Goal: Information Seeking & Learning: Learn about a topic

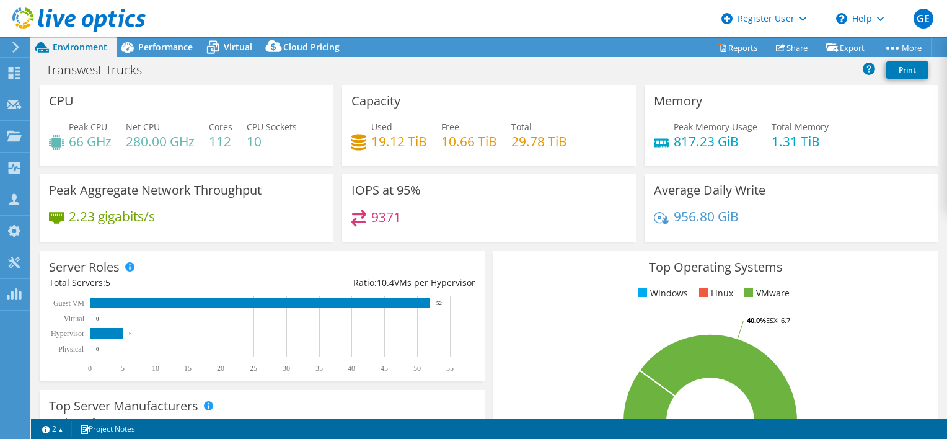
select select "USWest"
select select "USD"
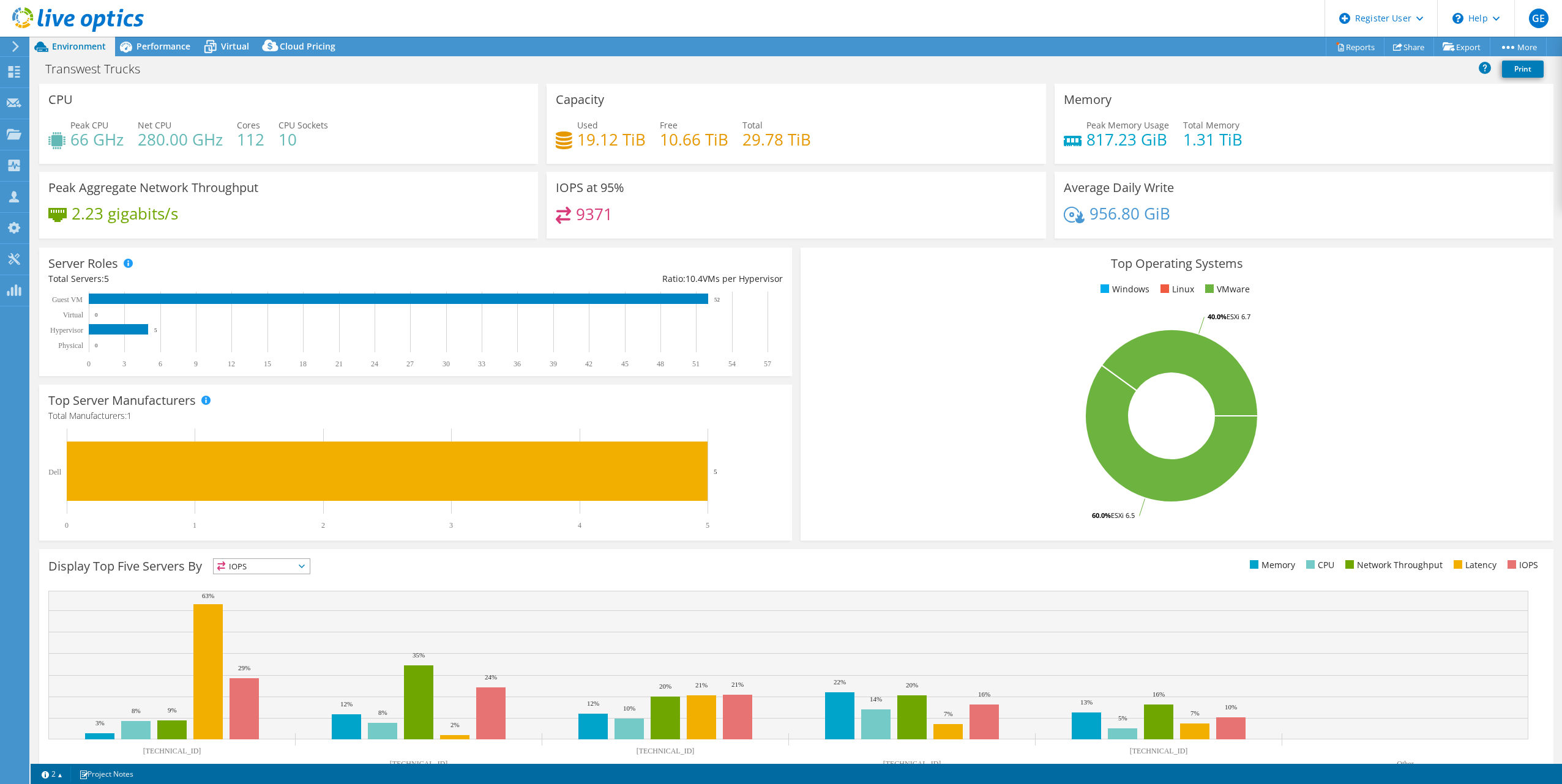
select select "USWest"
select select "USD"
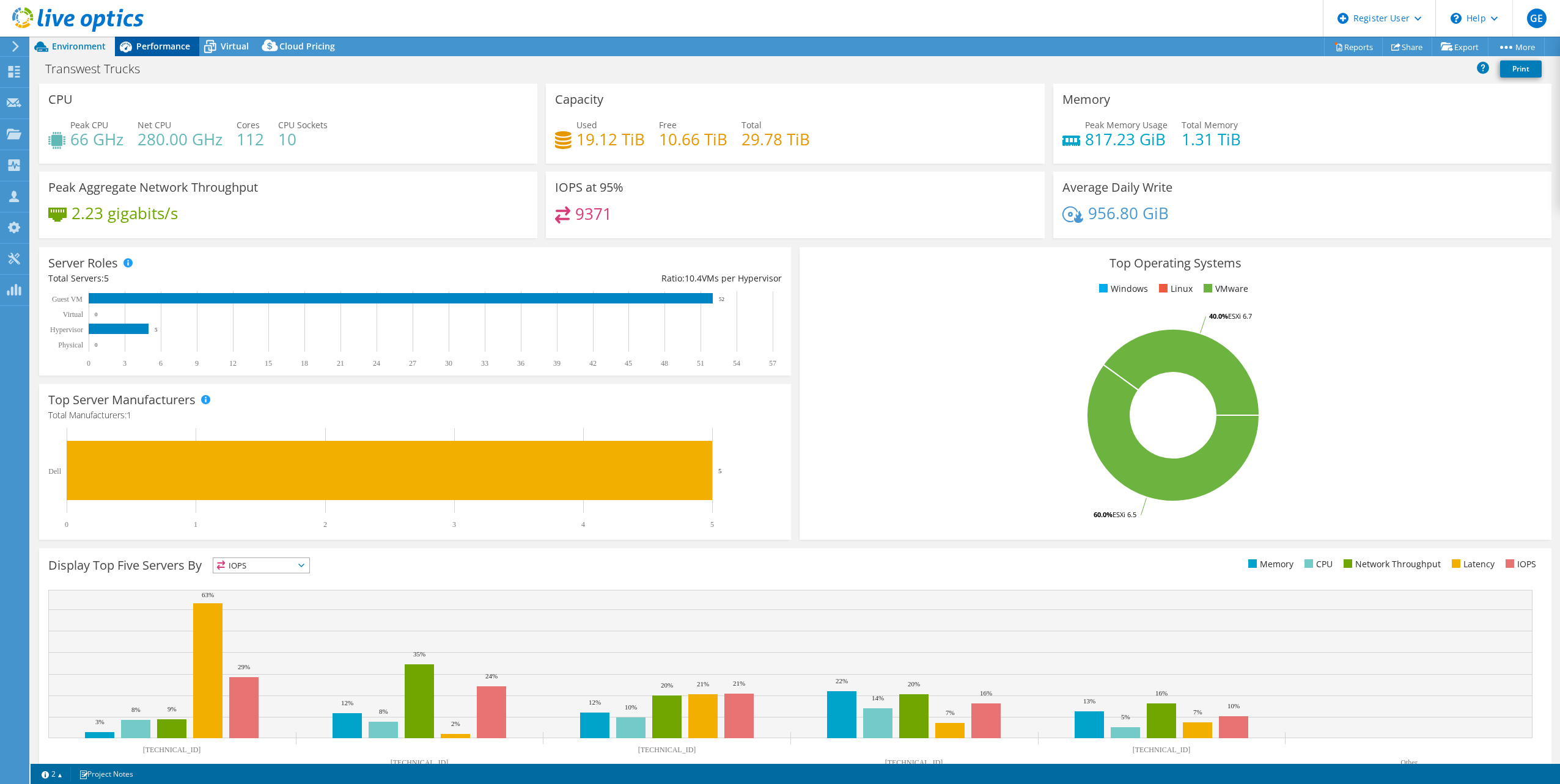
click at [150, 55] on div "Performance" at bounding box center [156, 46] width 84 height 20
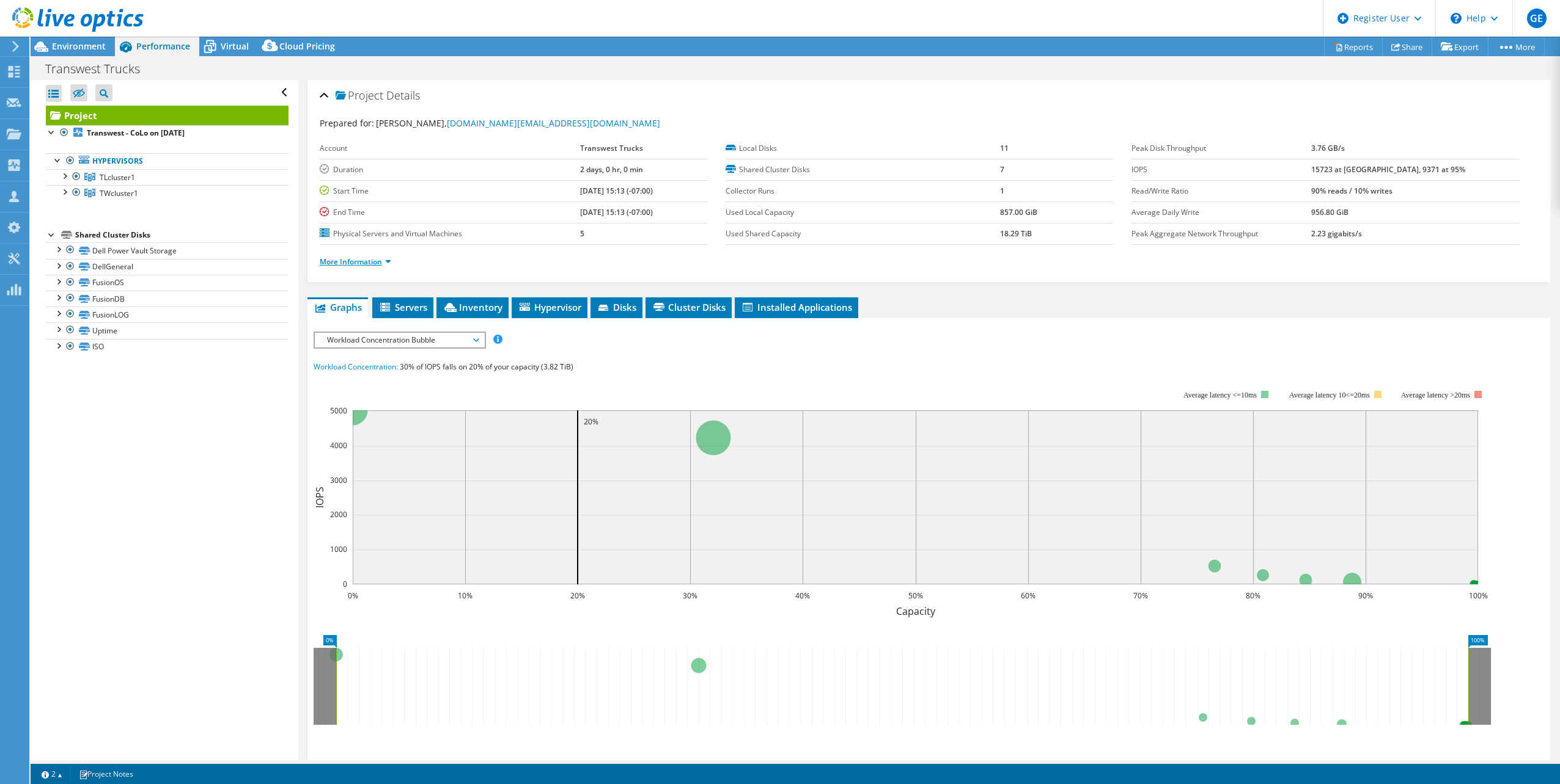
click at [361, 263] on link "More Information" at bounding box center [355, 261] width 71 height 11
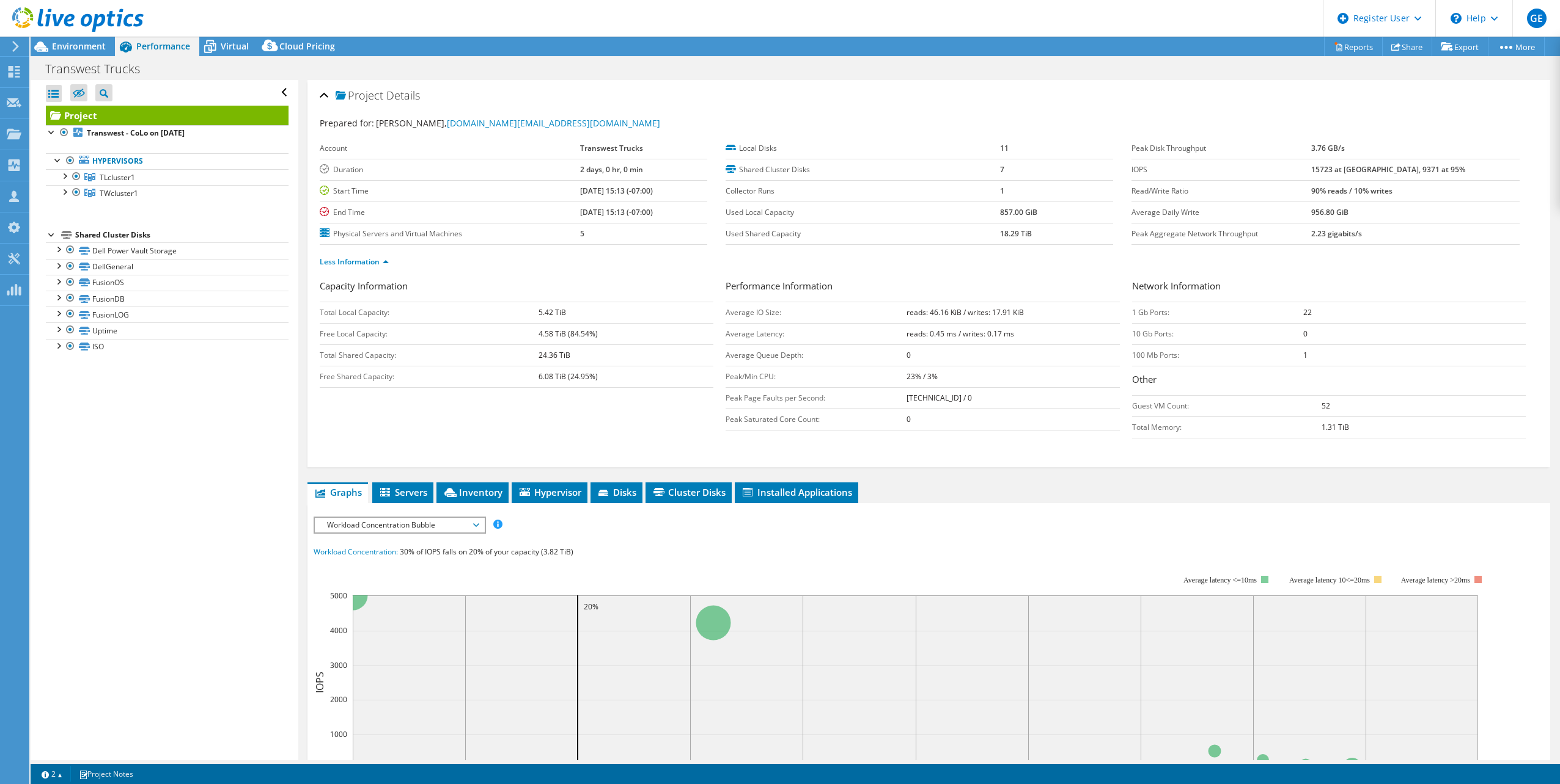
drag, startPoint x: 1419, startPoint y: 183, endPoint x: 1429, endPoint y: 182, distance: 10.0
click at [1429, 182] on tr "Read/Write Ratio 90% reads / 10% writes" at bounding box center [1325, 191] width 388 height 22
click at [92, 43] on span "Environment" at bounding box center [79, 46] width 54 height 12
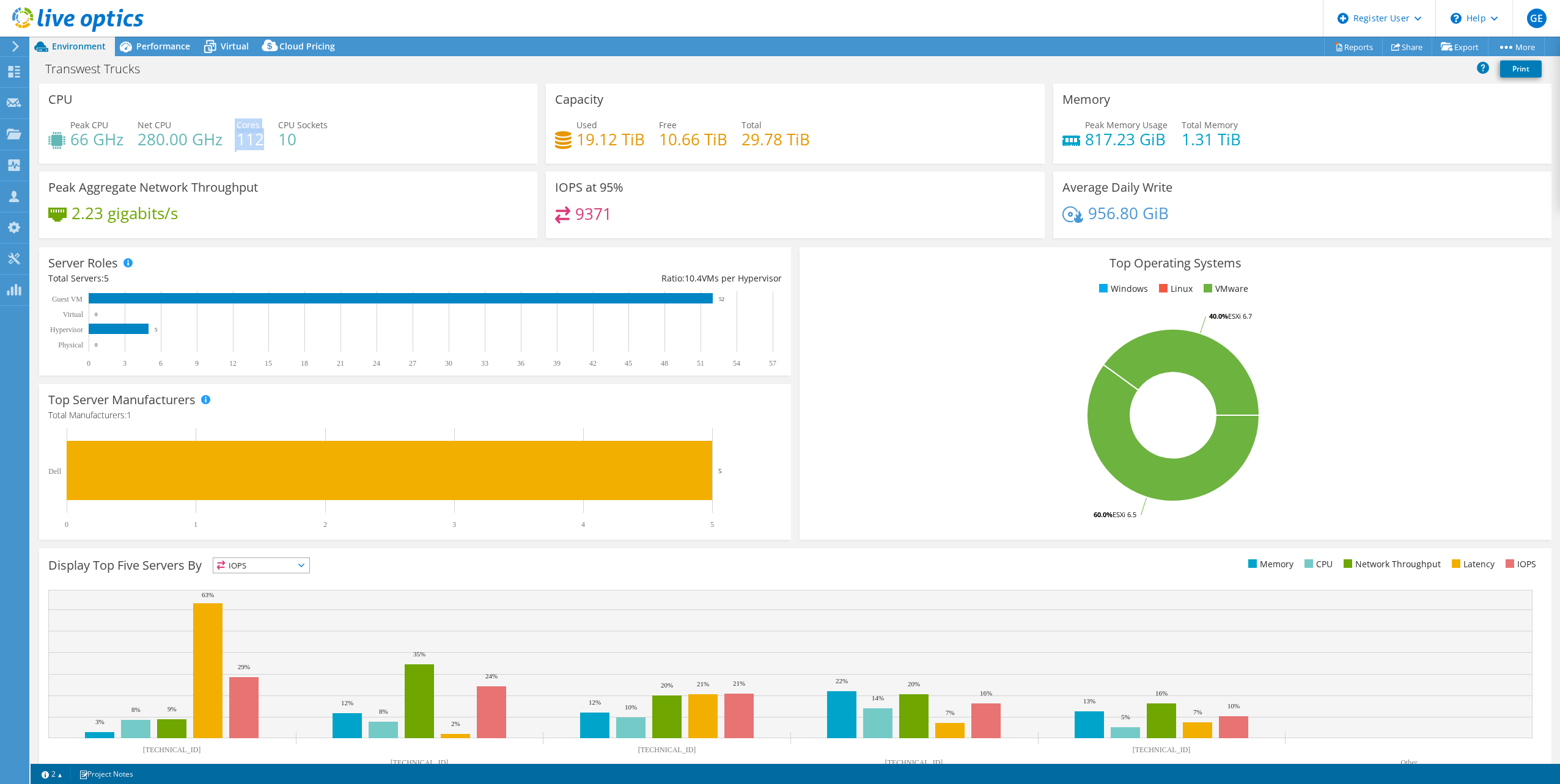
drag, startPoint x: 234, startPoint y: 137, endPoint x: 260, endPoint y: 137, distance: 26.0
click at [260, 137] on div "Peak CPU 66 GHz Net CPU 280.00 GHz Cores 112 CPU Sockets 10" at bounding box center [288, 138] width 480 height 39
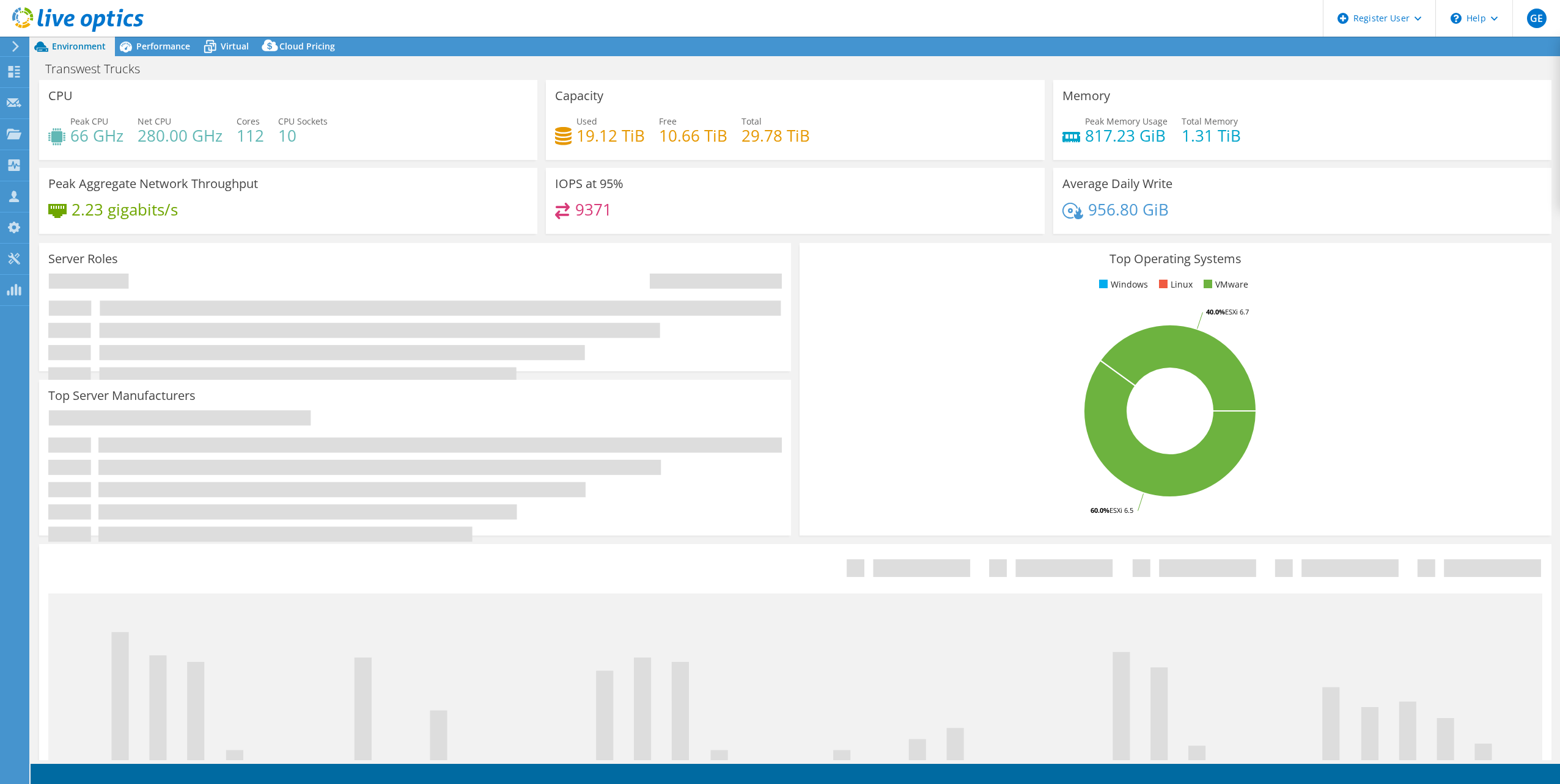
select select "USWest"
select select "USD"
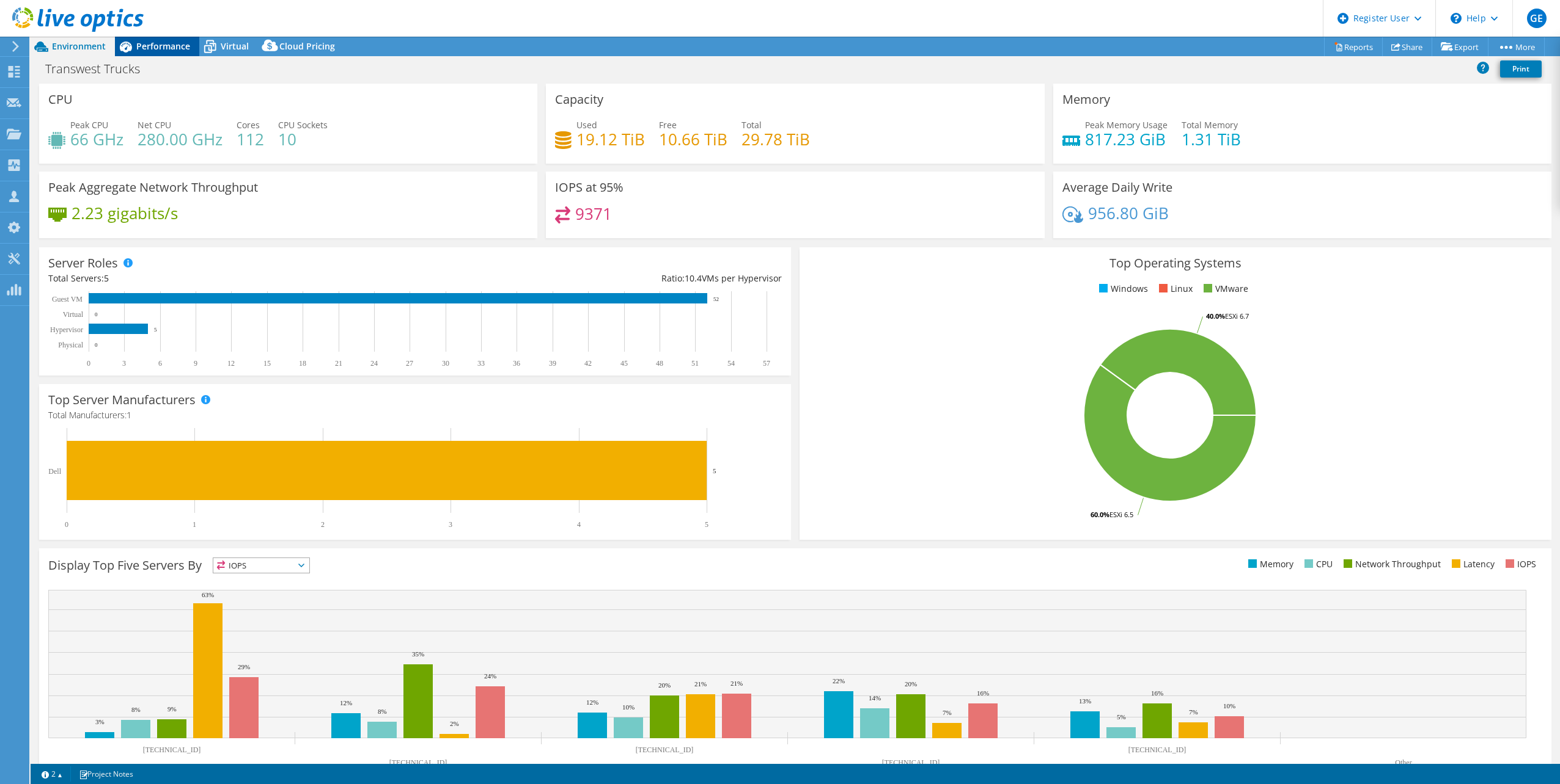
click at [166, 50] on span "Performance" at bounding box center [163, 46] width 54 height 12
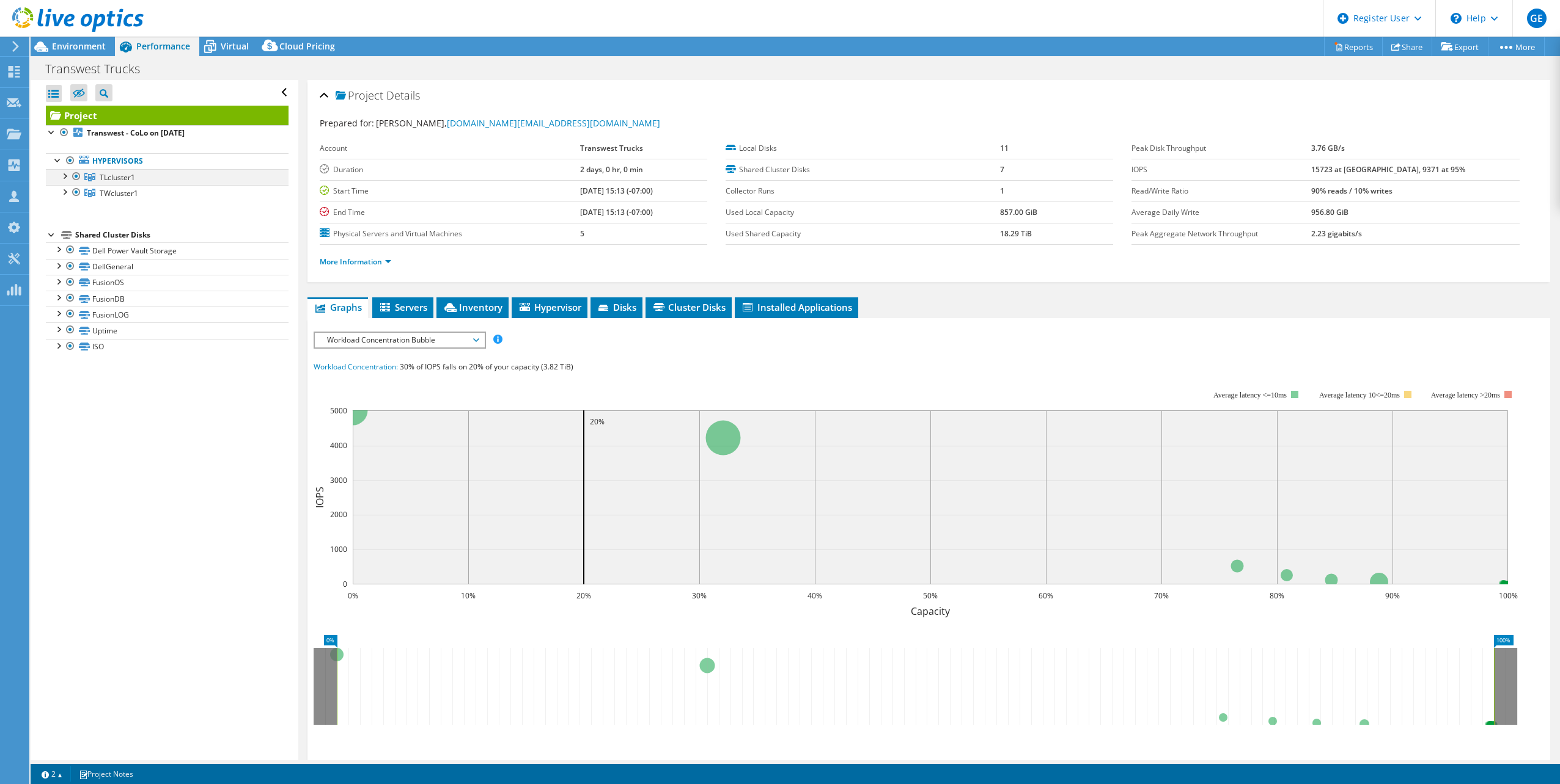
click at [69, 176] on div at bounding box center [64, 176] width 12 height 12
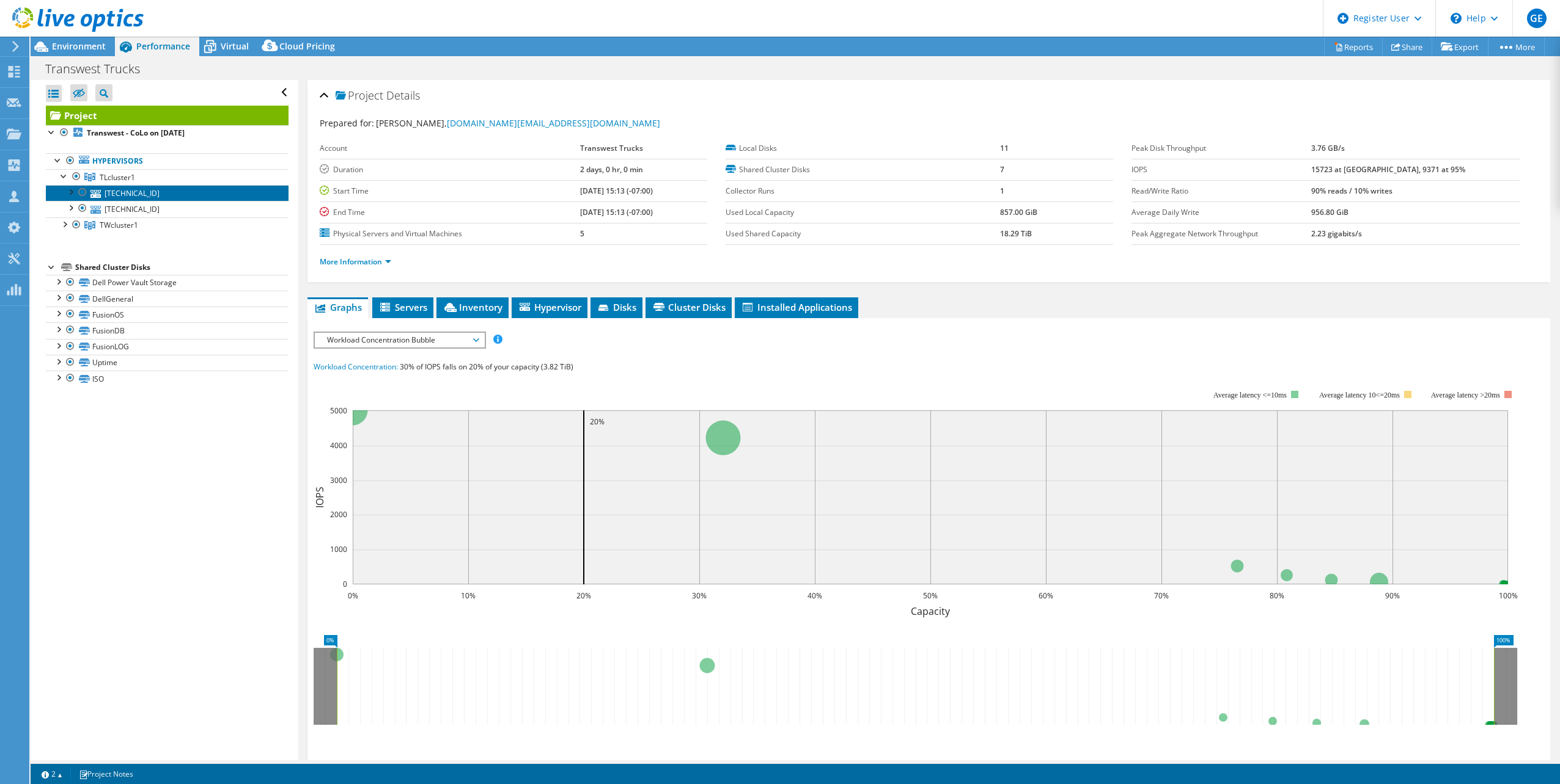
click at [127, 194] on link "[TECHNICAL_ID]" at bounding box center [167, 193] width 243 height 16
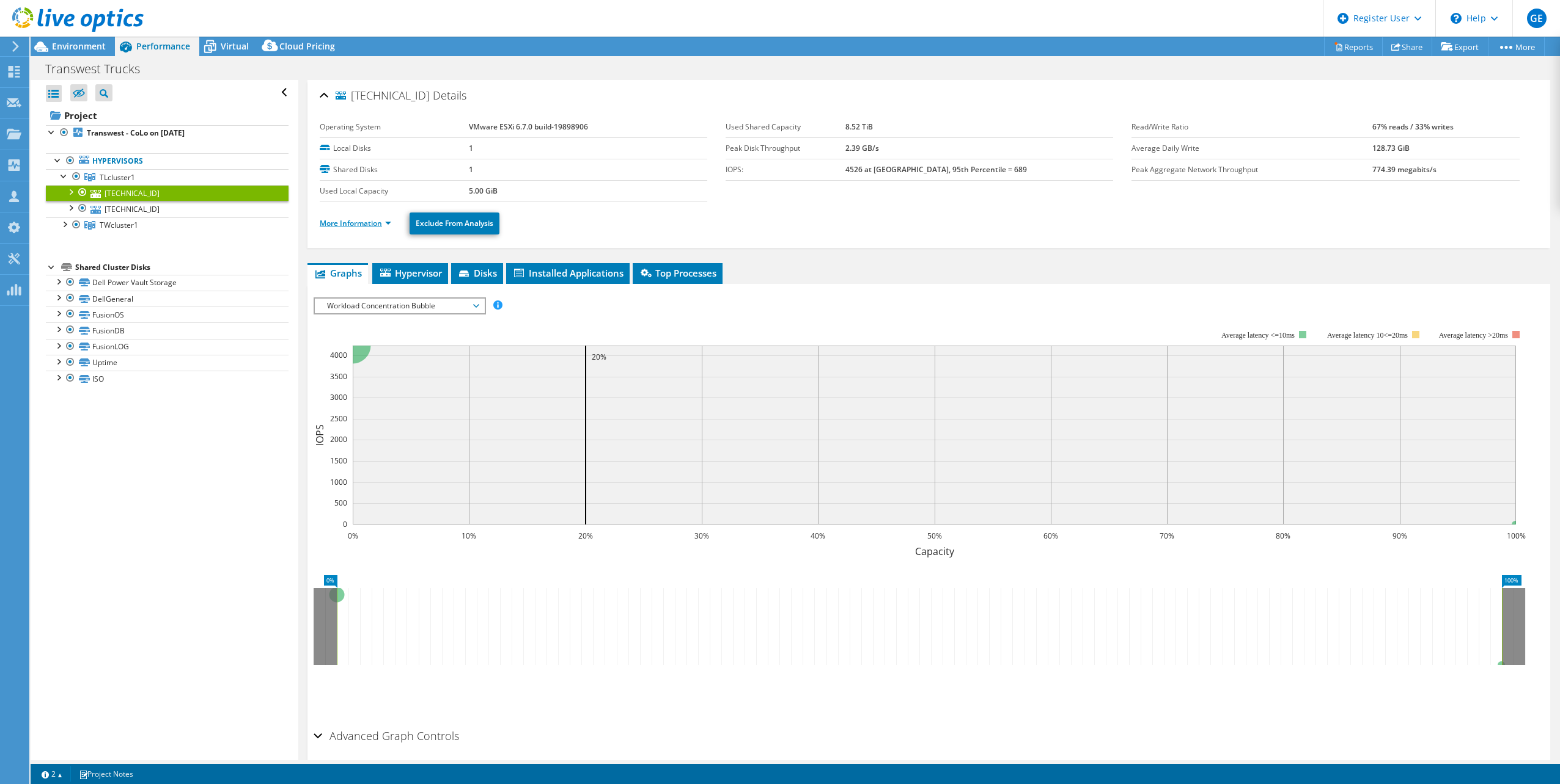
click at [351, 227] on link "More Information" at bounding box center [355, 223] width 71 height 11
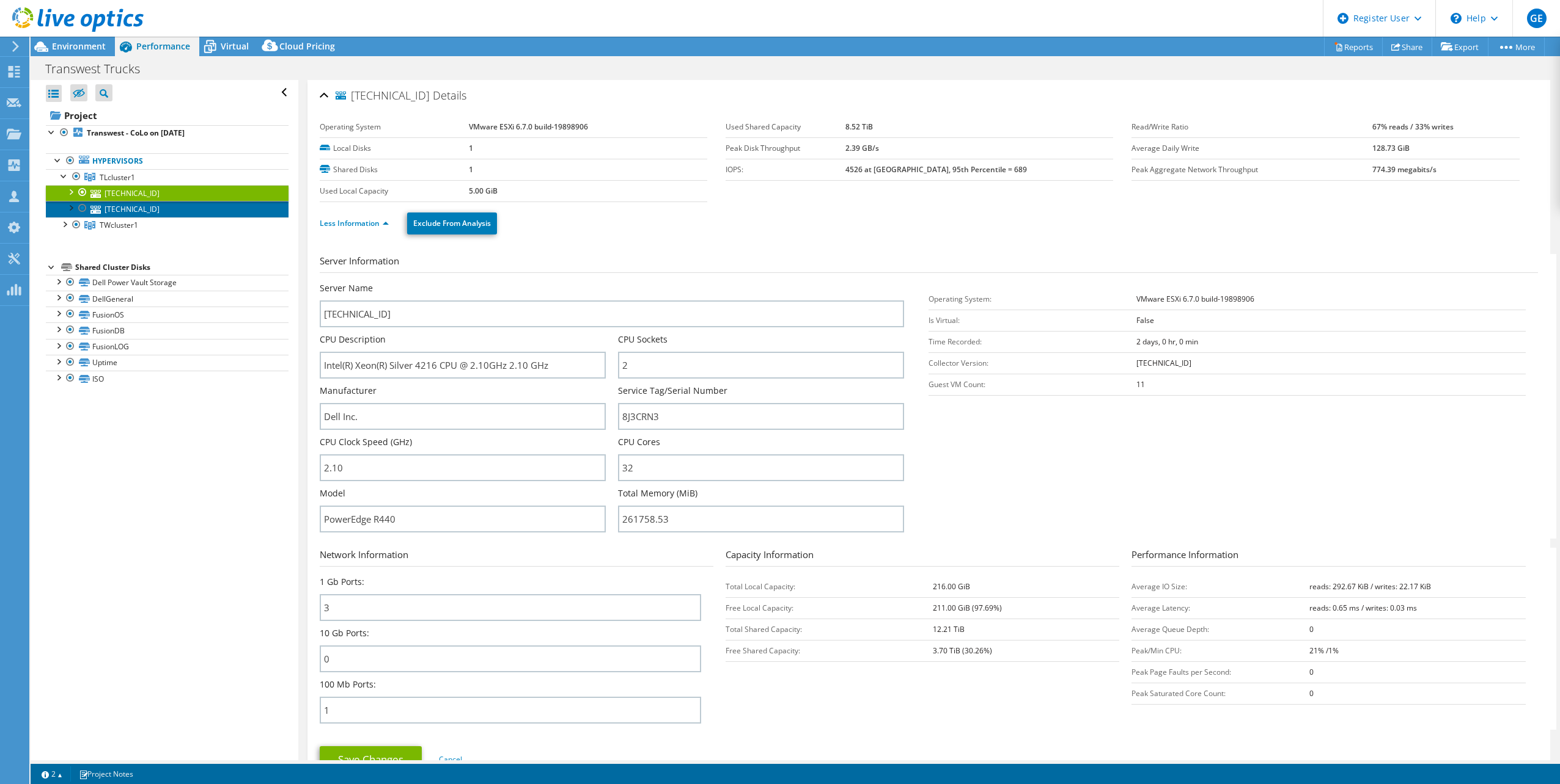
click at [93, 209] on icon at bounding box center [96, 210] width 11 height 8
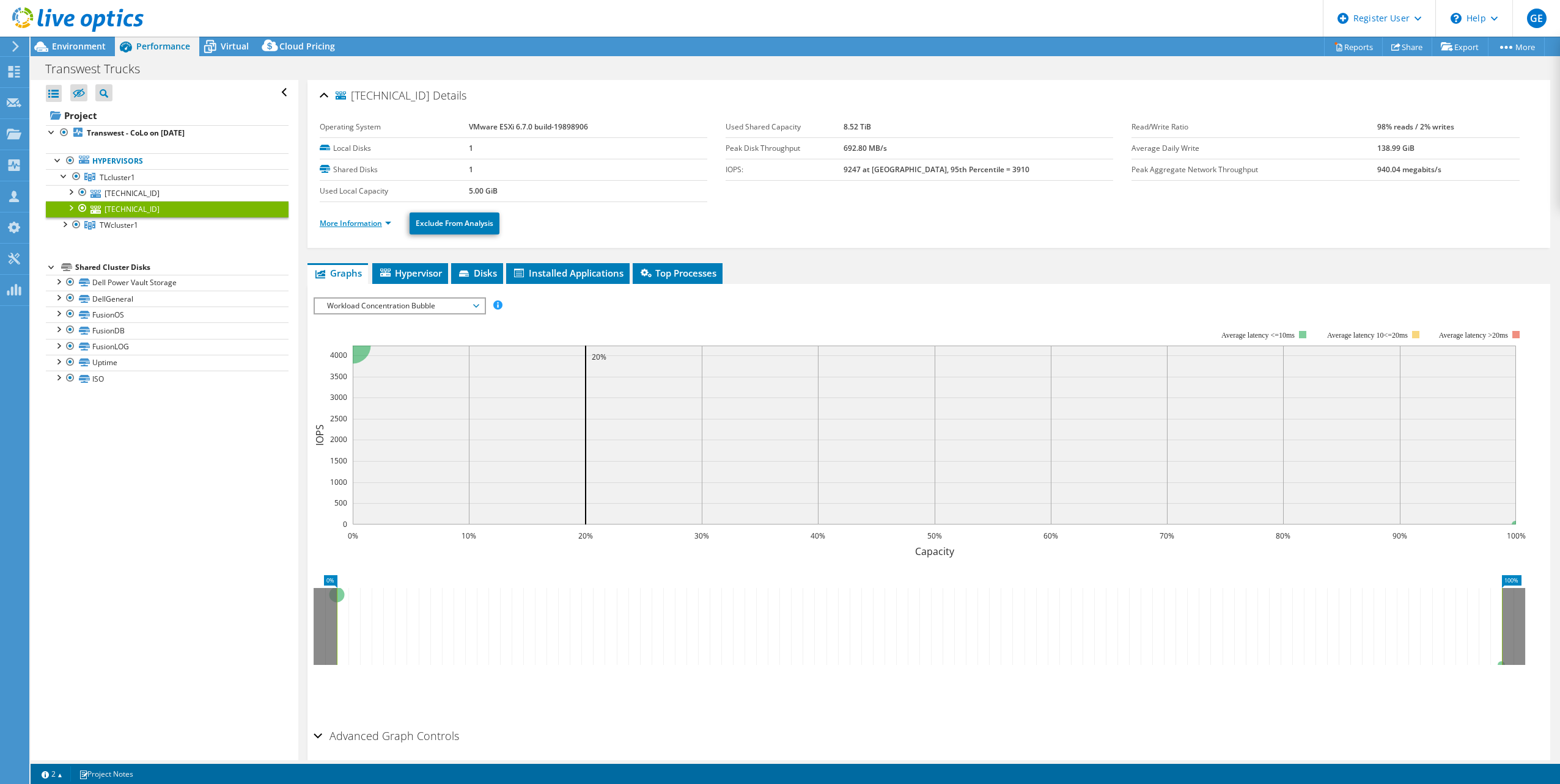
click at [342, 226] on link "More Information" at bounding box center [355, 223] width 71 height 11
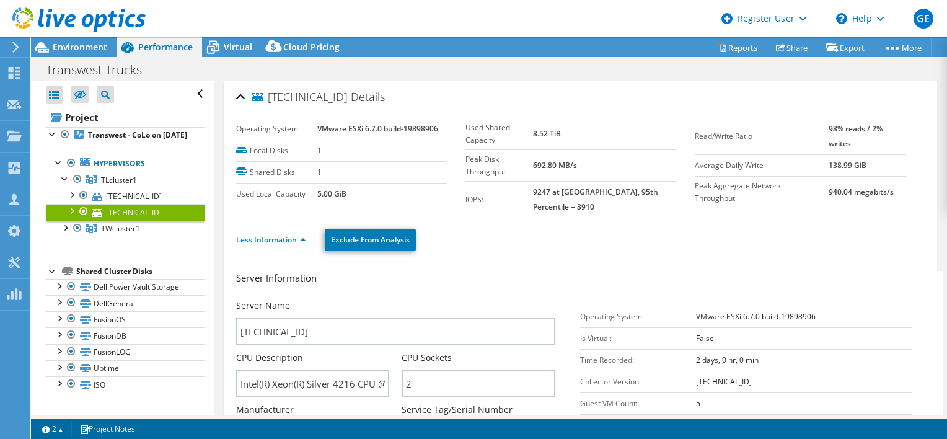
click at [72, 39] on div at bounding box center [73, 21] width 146 height 42
click at [72, 43] on span "Environment" at bounding box center [80, 47] width 55 height 12
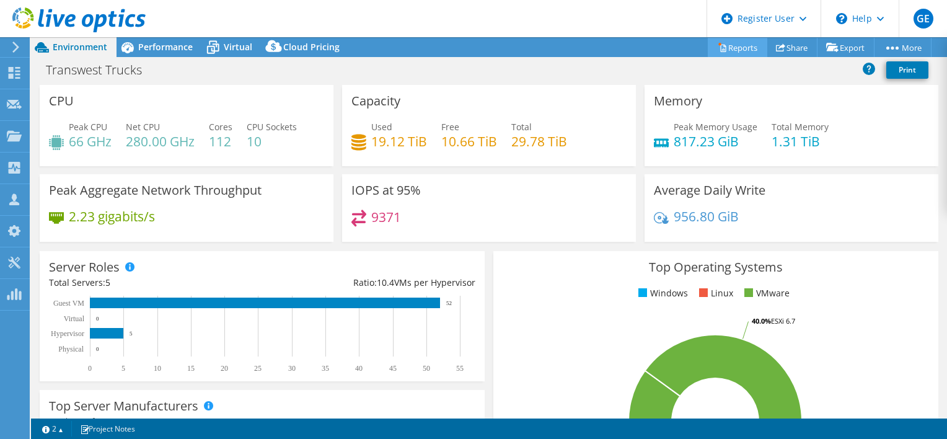
click at [717, 45] on icon at bounding box center [721, 47] width 9 height 9
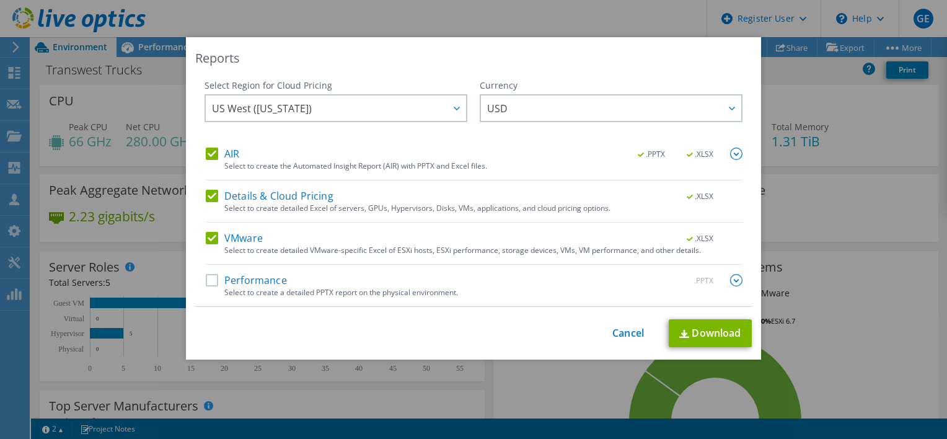
click at [792, 160] on div "Reports Select Region for Cloud Pricing Asia Pacific (Hong Kong) Asia Pacific (…" at bounding box center [473, 219] width 947 height 364
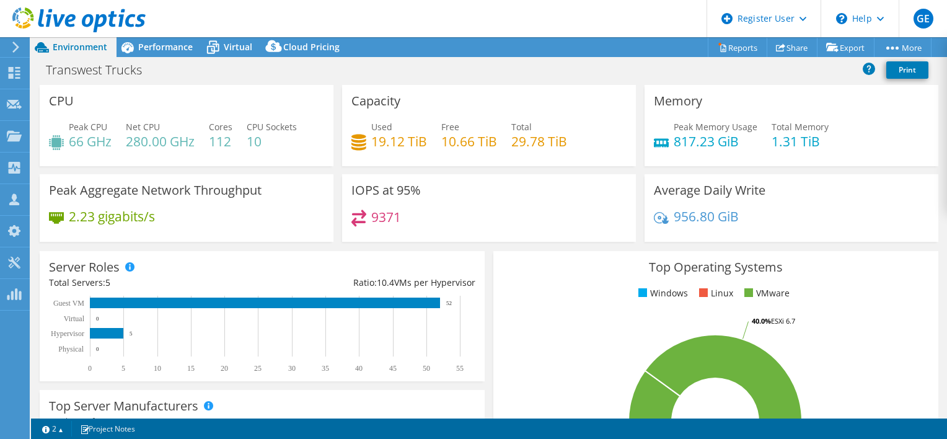
click at [471, 266] on div "Server Roles Physical Servers represent bare metal servers that were targets of…" at bounding box center [262, 316] width 445 height 130
click at [877, 113] on div "Memory Peak Memory Usage 817.23 GiB Total Memory 1.31 TiB" at bounding box center [791, 125] width 294 height 81
click at [151, 52] on span "Performance" at bounding box center [165, 47] width 55 height 12
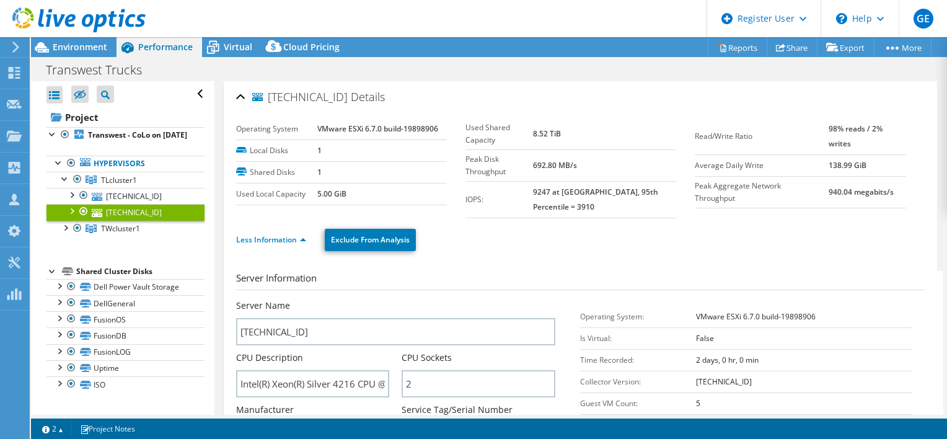
scroll to position [168, 0]
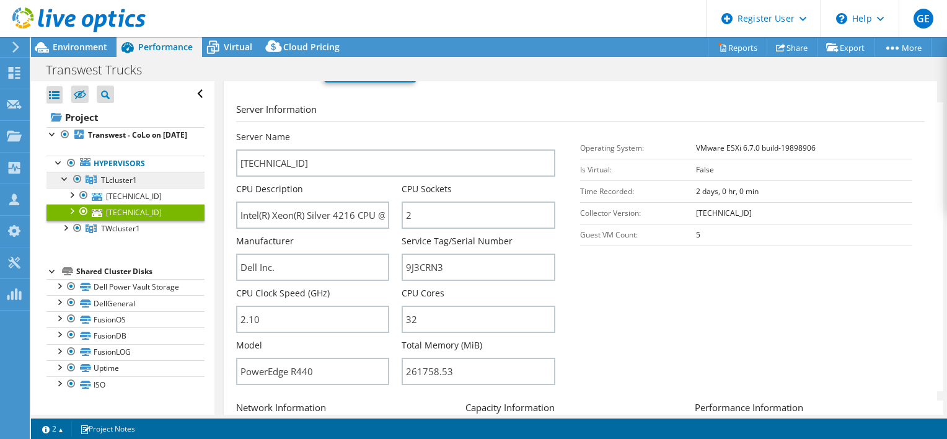
click at [128, 188] on link "TLcluster1" at bounding box center [125, 180] width 158 height 16
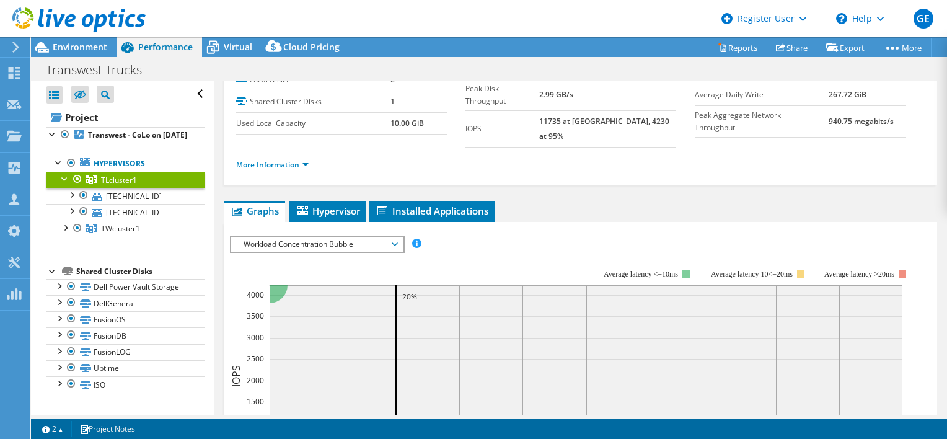
scroll to position [55, 0]
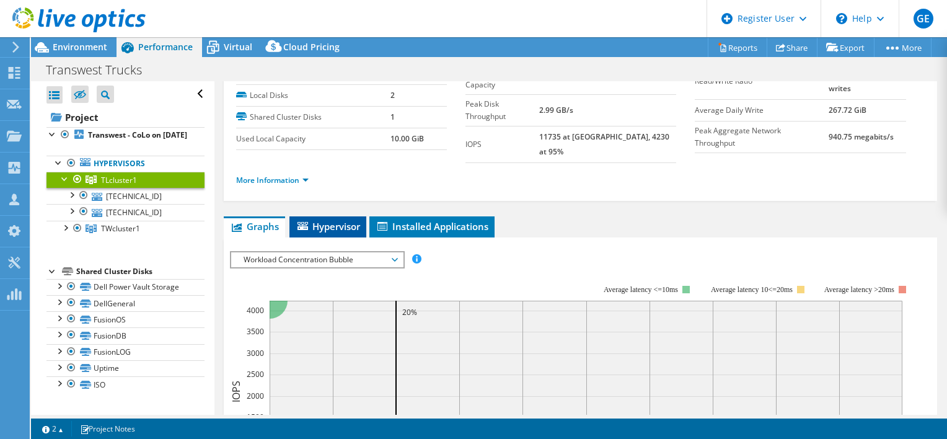
click at [339, 216] on li "Hypervisor" at bounding box center [327, 226] width 77 height 21
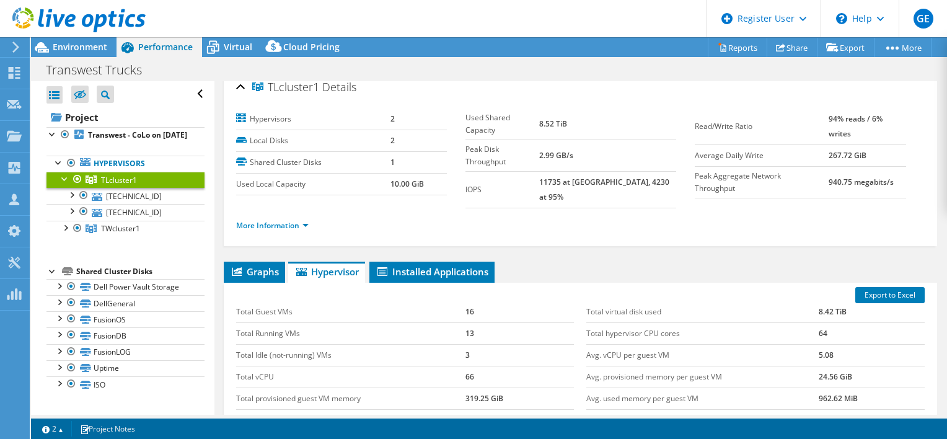
scroll to position [0, 0]
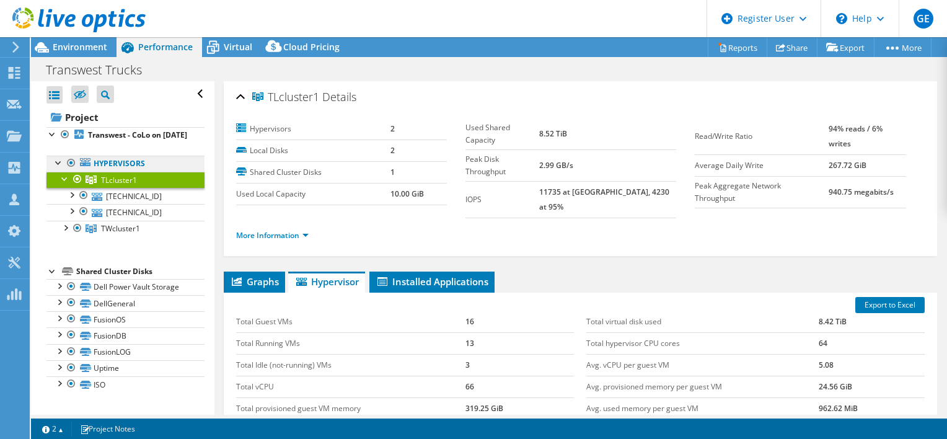
click at [157, 172] on link "Hypervisors" at bounding box center [125, 163] width 158 height 16
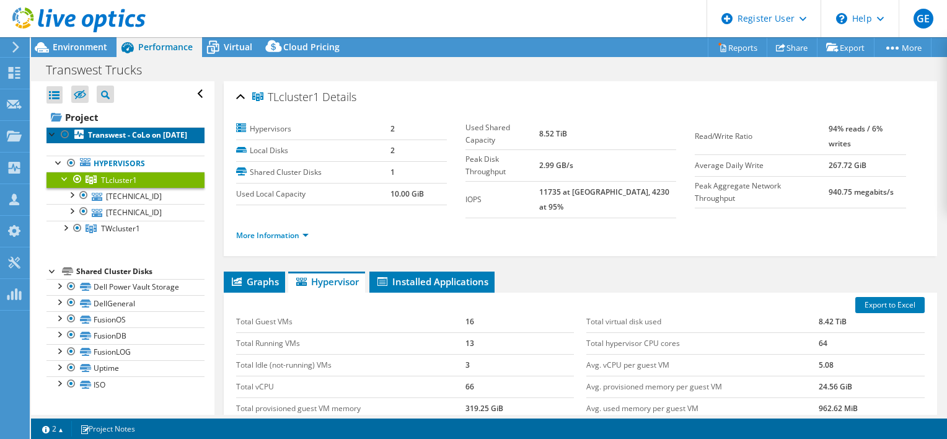
click at [130, 136] on b "Transwest - CoLo on [DATE]" at bounding box center [137, 134] width 99 height 11
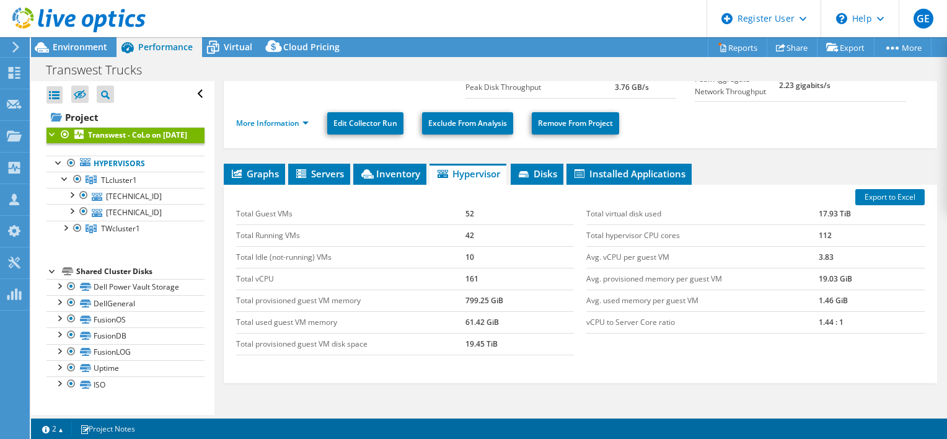
scroll to position [134, 0]
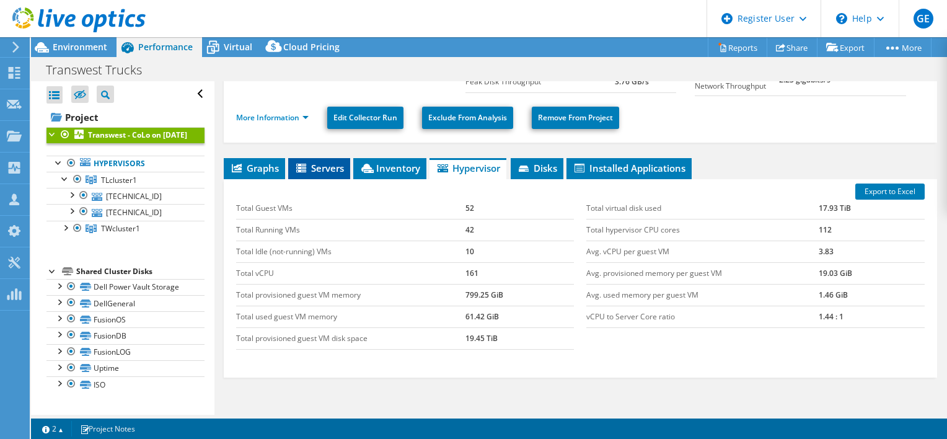
click at [320, 171] on li "Servers" at bounding box center [319, 168] width 62 height 21
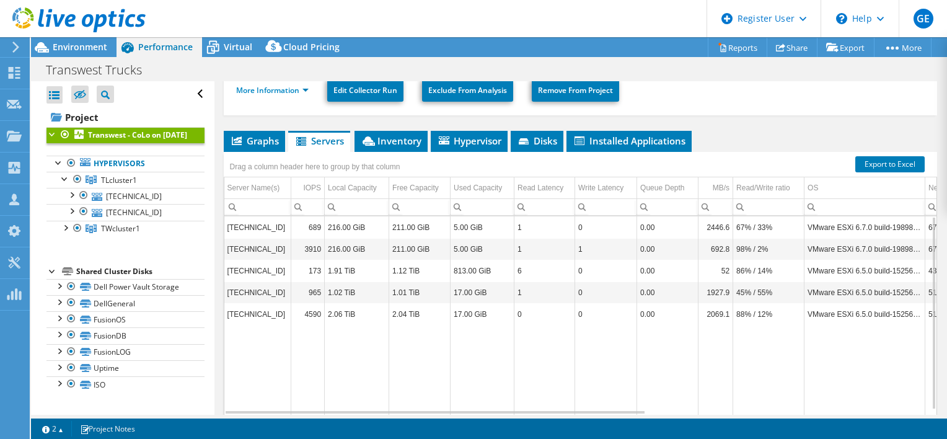
scroll to position [4, 0]
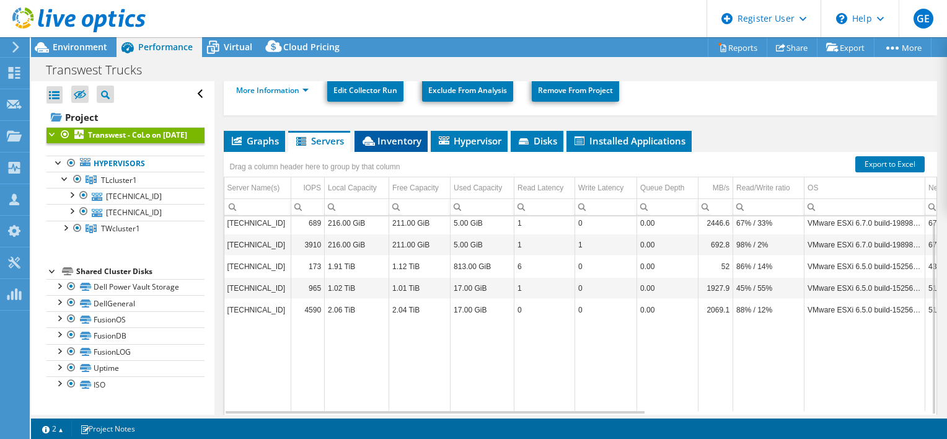
click at [392, 138] on span "Inventory" at bounding box center [391, 140] width 61 height 12
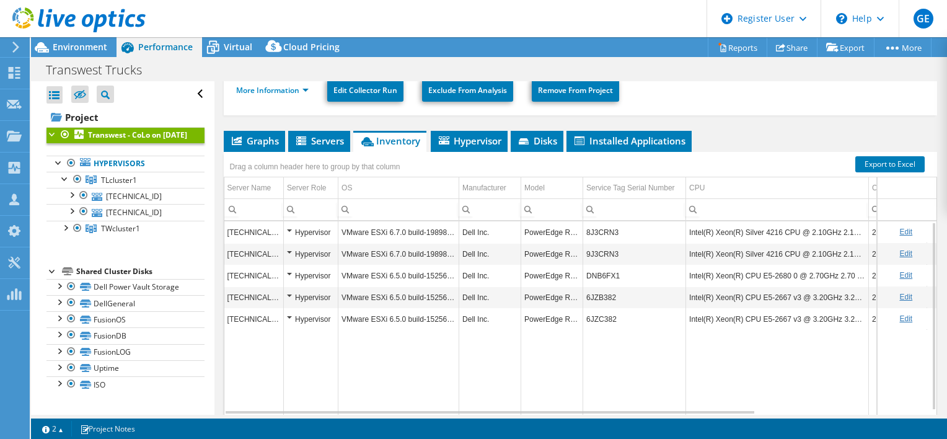
scroll to position [0, 0]
click at [289, 228] on div "Hypervisor" at bounding box center [311, 232] width 48 height 15
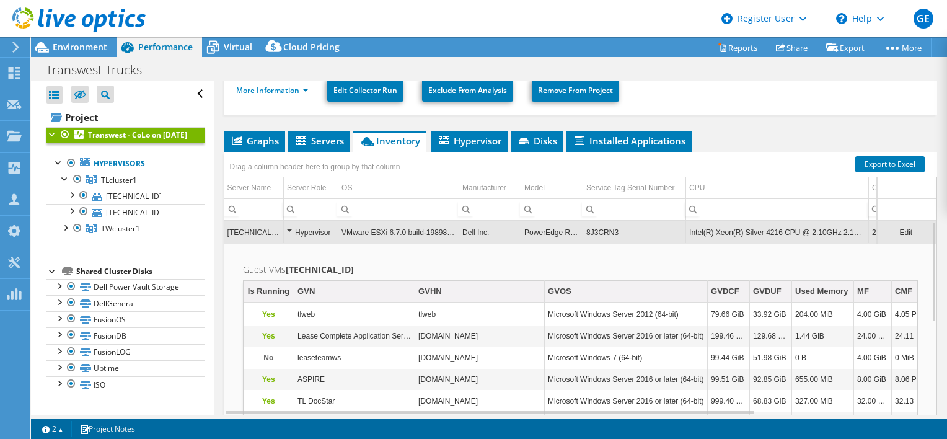
click at [289, 228] on div "Hypervisor" at bounding box center [311, 232] width 48 height 15
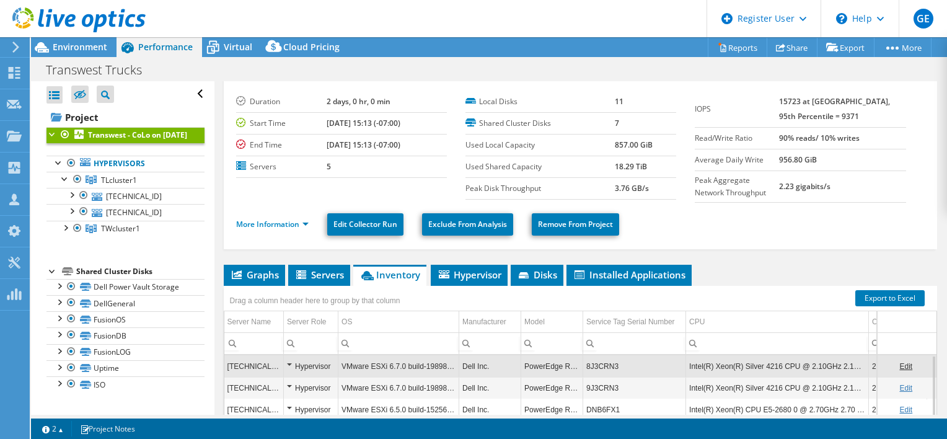
scroll to position [26, 0]
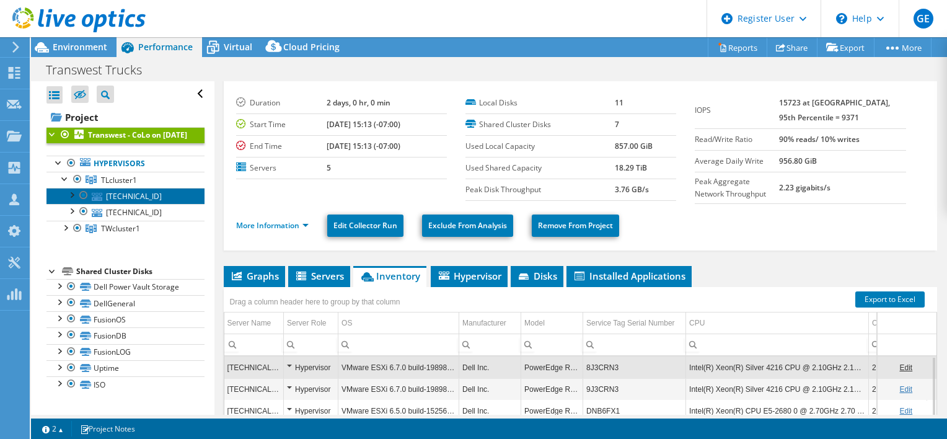
click at [136, 203] on link "[TECHNICAL_ID]" at bounding box center [125, 196] width 158 height 16
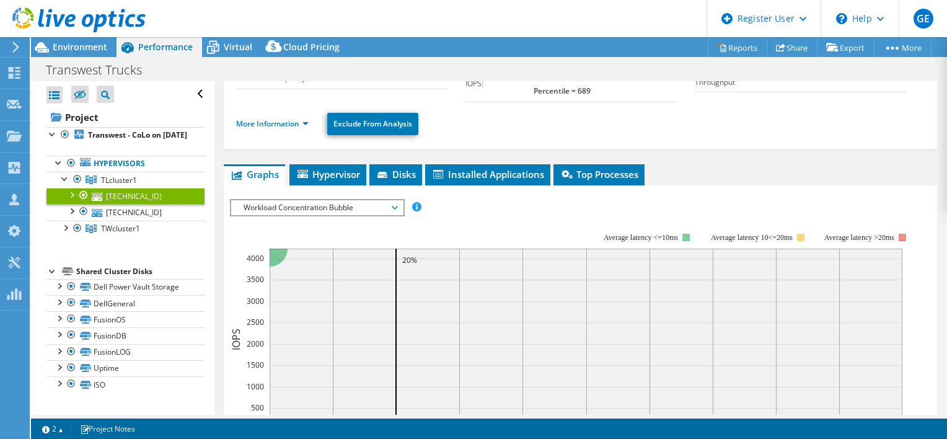
scroll to position [67, 0]
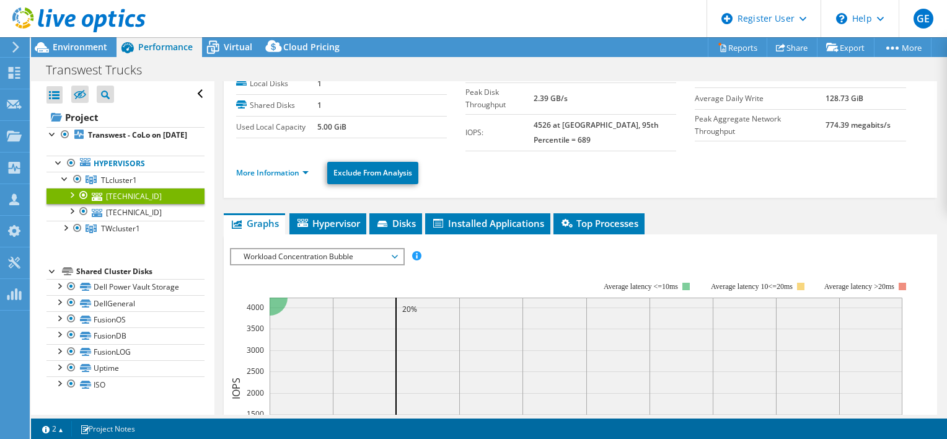
click at [278, 168] on ul "More Information Exclude From Analysis" at bounding box center [580, 171] width 688 height 25
click at [274, 167] on link "More Information" at bounding box center [272, 172] width 72 height 11
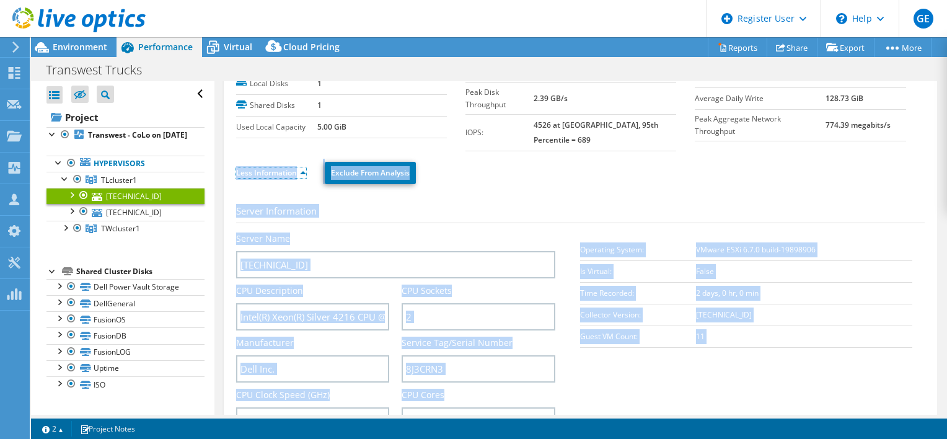
scroll to position [0, 0]
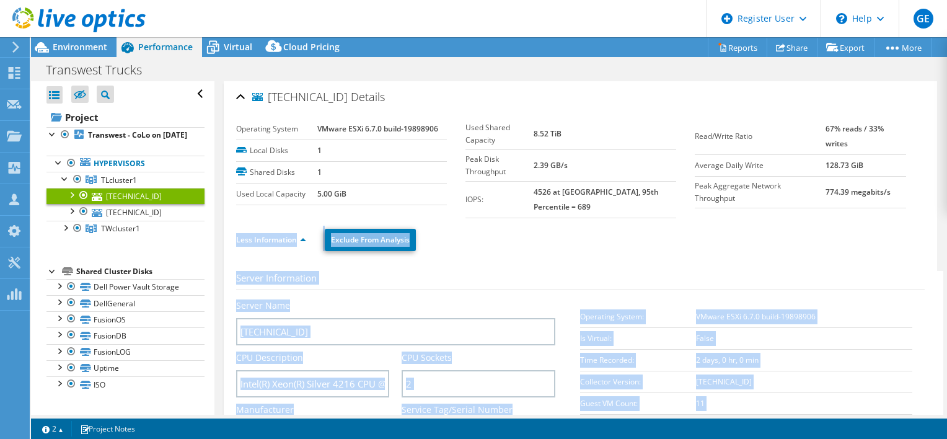
click at [565, 235] on ul "Less Information Exclude From Analysis" at bounding box center [580, 237] width 688 height 25
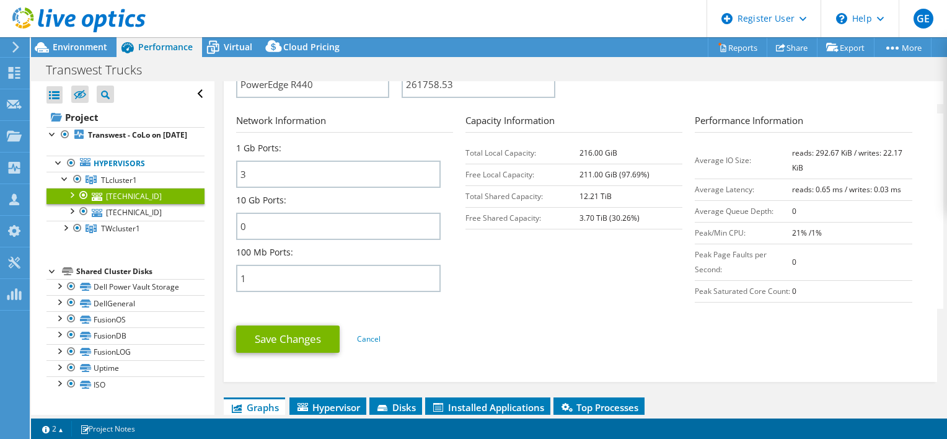
scroll to position [456, 0]
click at [560, 213] on table "Total Local Capacity: 216.00 GiB Free Local Capacity: 211.00 GiB (97.69%) Total…" at bounding box center [573, 184] width 217 height 87
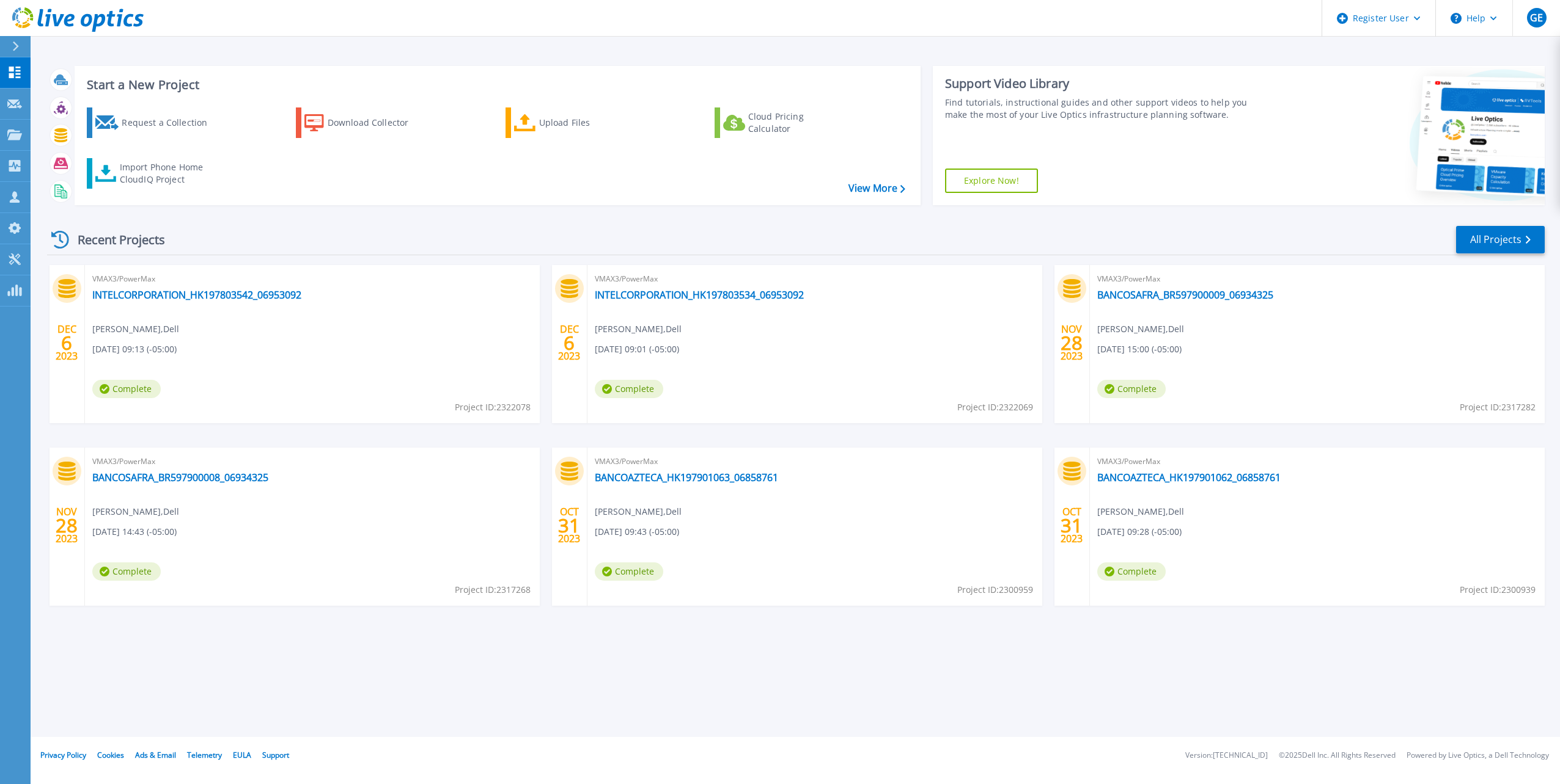
click at [0, 50] on html "Register User Help GE Dell User Gloriela Estribi Gloriela.Estribi@dell.com Dell…" at bounding box center [780, 369] width 1560 height 738
click at [11, 45] on div at bounding box center [21, 46] width 20 height 21
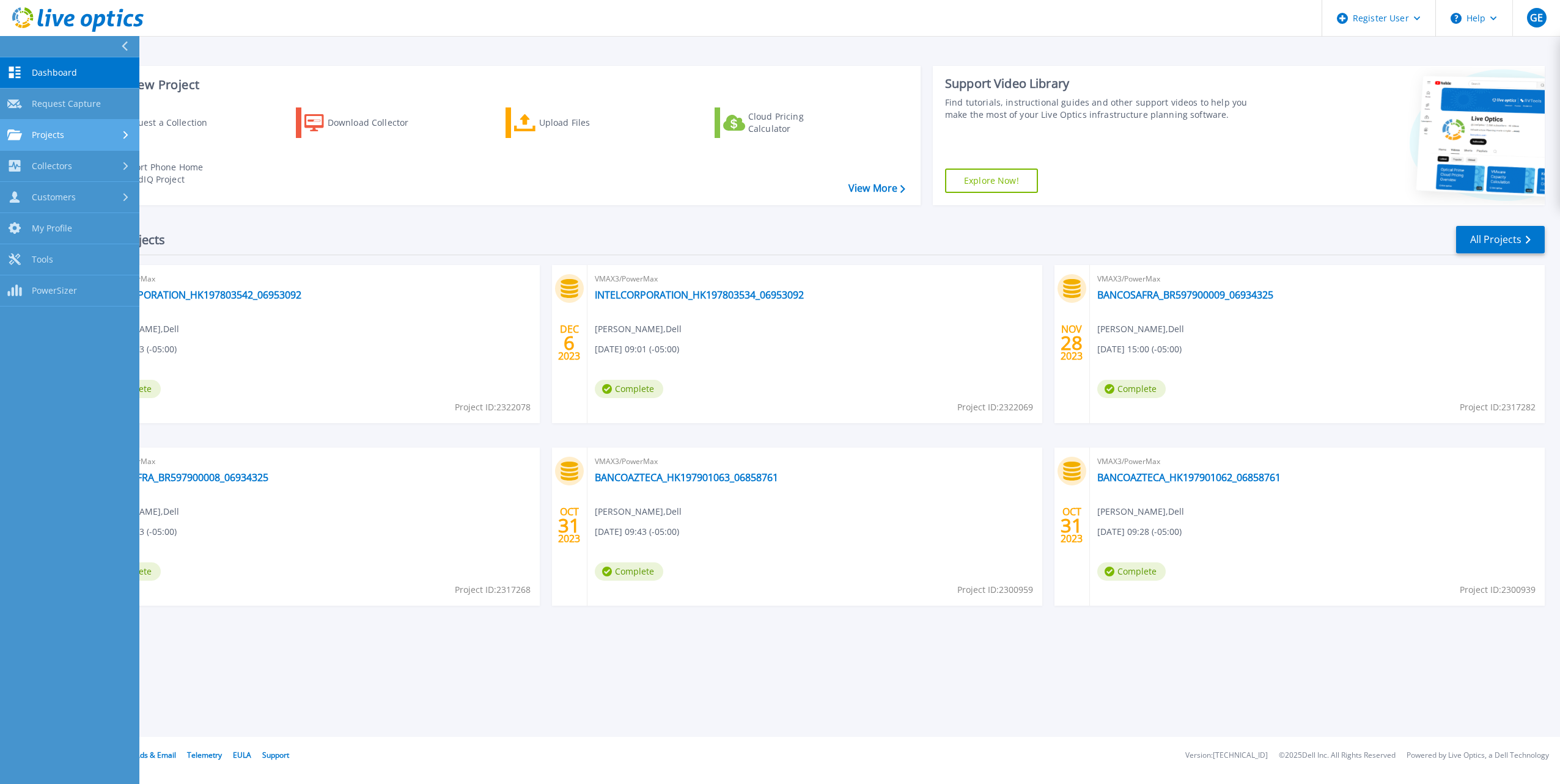
click at [62, 137] on span "Projects" at bounding box center [47, 134] width 33 height 11
click at [52, 169] on link "Search Projects" at bounding box center [69, 167] width 139 height 32
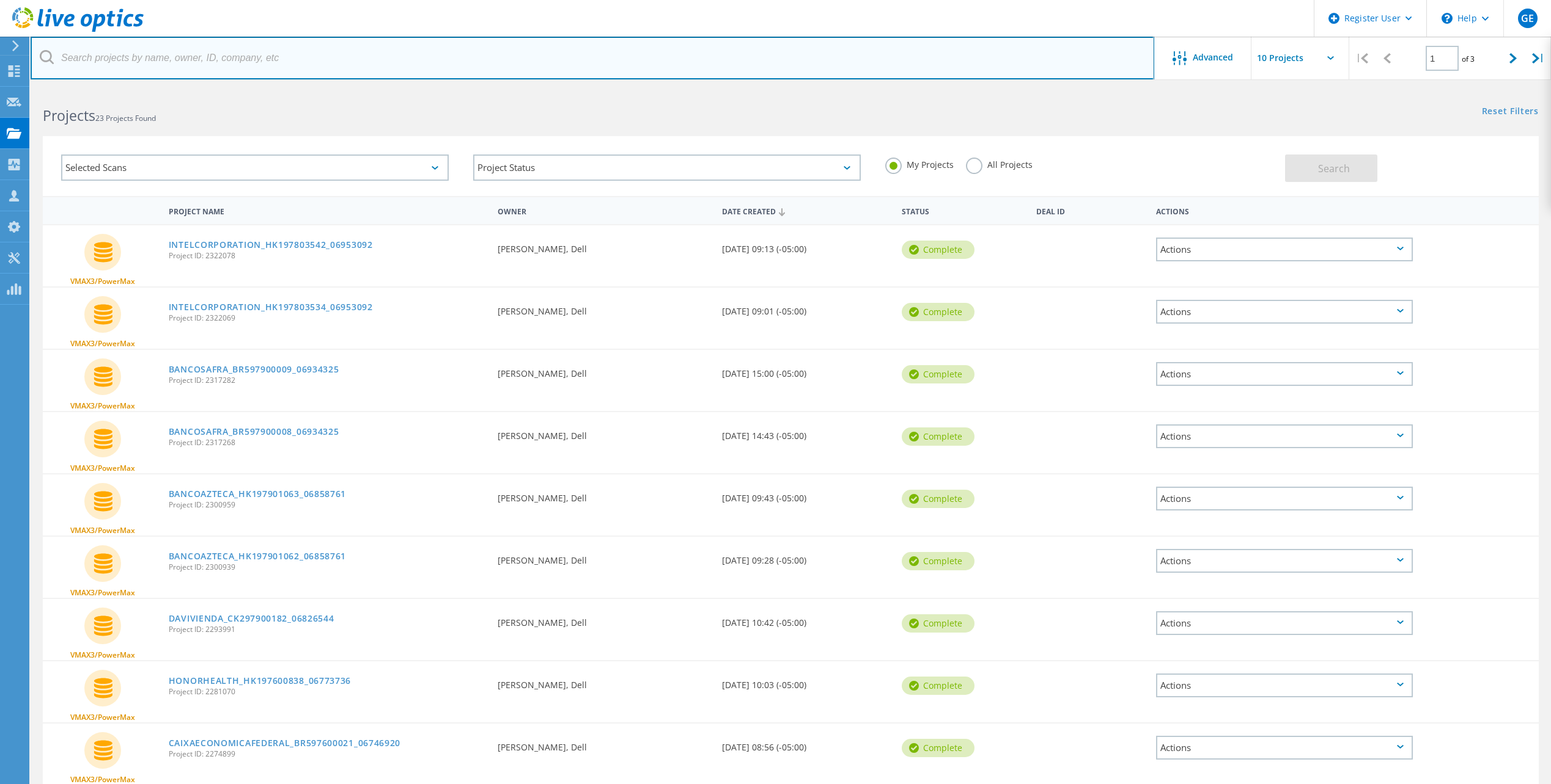
click at [249, 60] on input "text" at bounding box center [592, 57] width 1124 height 42
click at [234, 44] on input "text" at bounding box center [592, 57] width 1124 height 42
paste input "2731809"
type input "2731809"
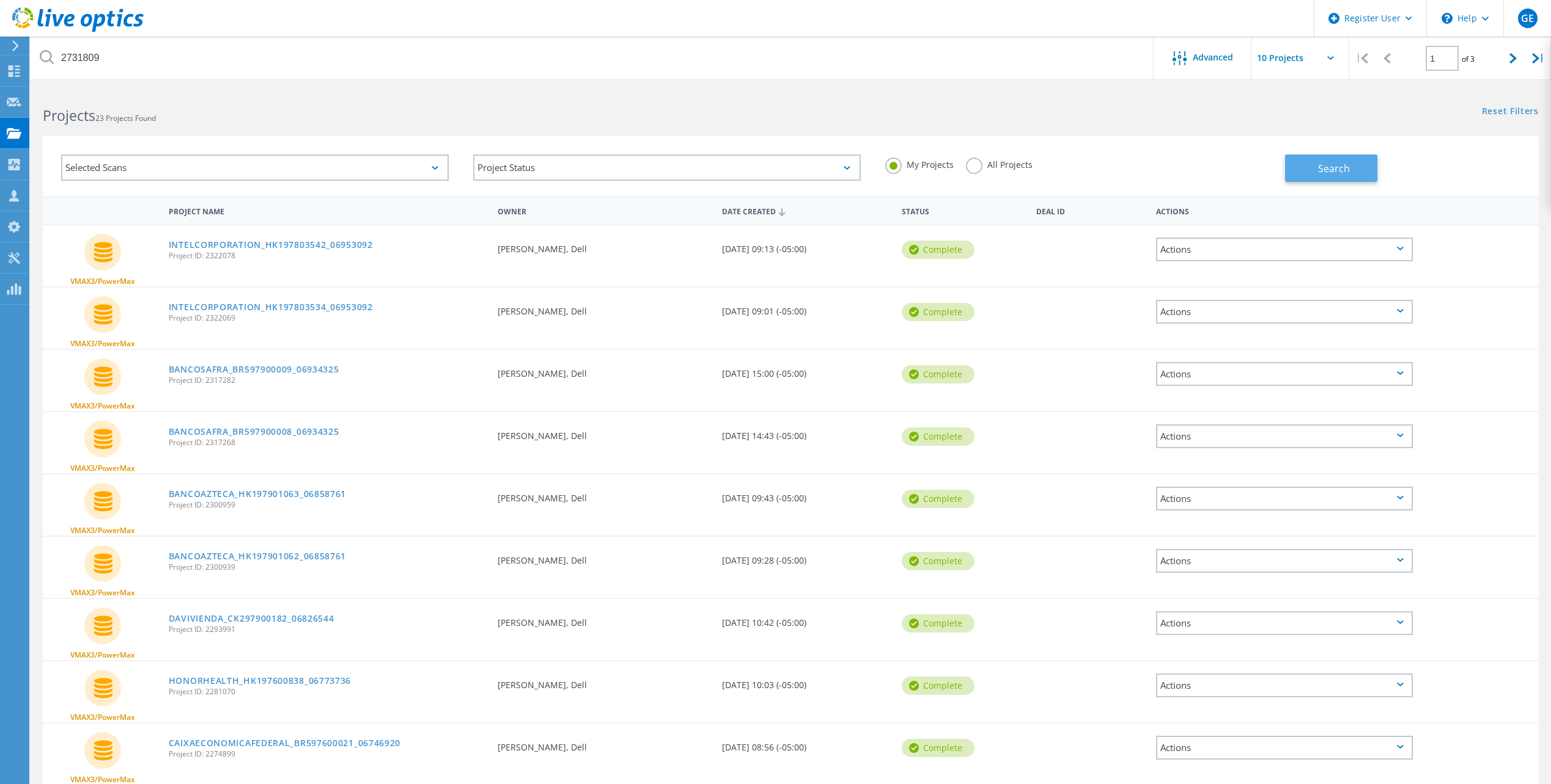
click at [1347, 165] on span "Search" at bounding box center [1334, 169] width 32 height 14
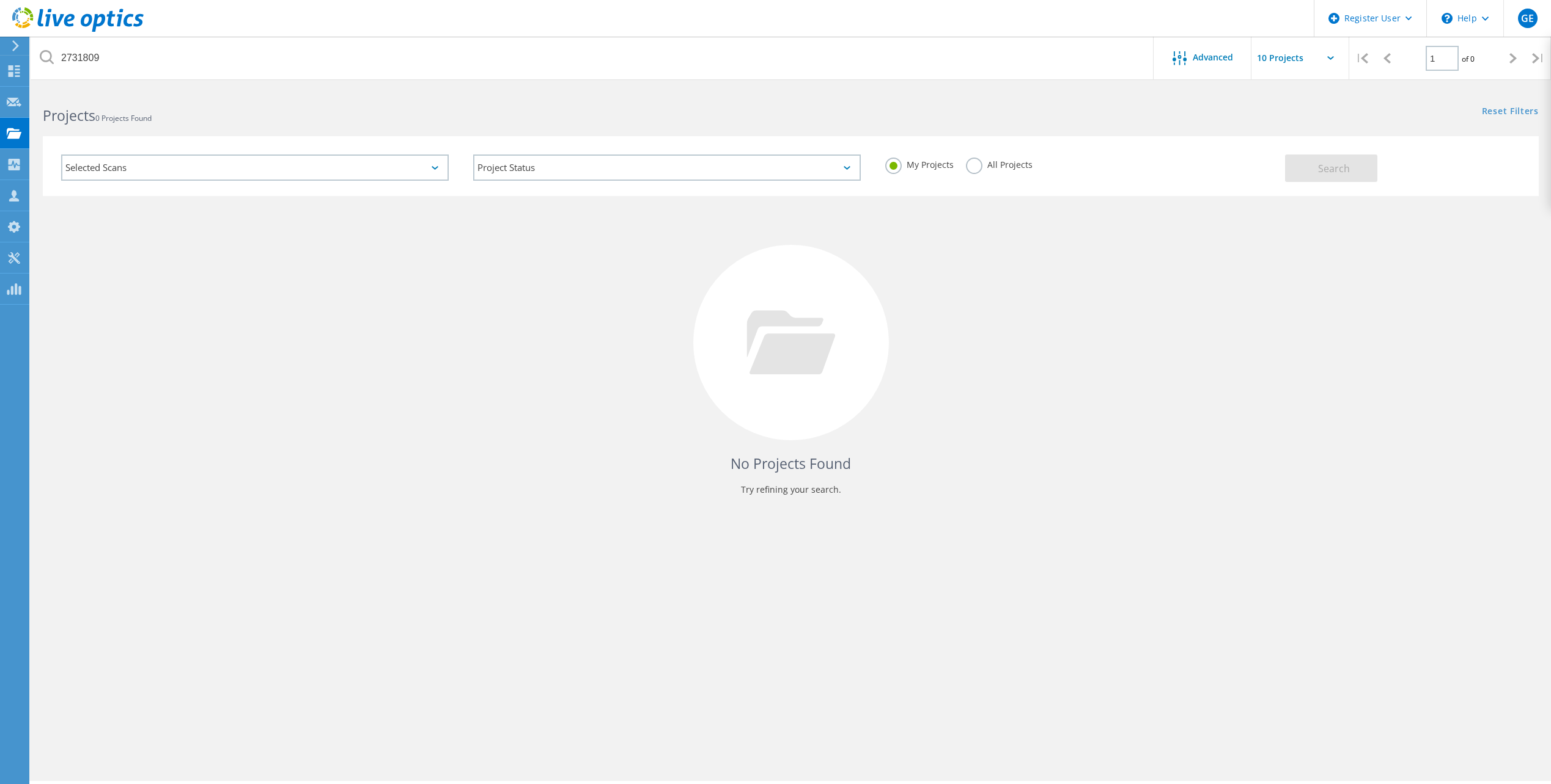
drag, startPoint x: 986, startPoint y: 163, endPoint x: 1222, endPoint y: 175, distance: 236.3
click at [988, 163] on label "All Projects" at bounding box center [999, 164] width 67 height 12
click at [0, 0] on input "All Projects" at bounding box center [0, 0] width 0 height 0
click at [1334, 167] on span "Search" at bounding box center [1334, 169] width 32 height 14
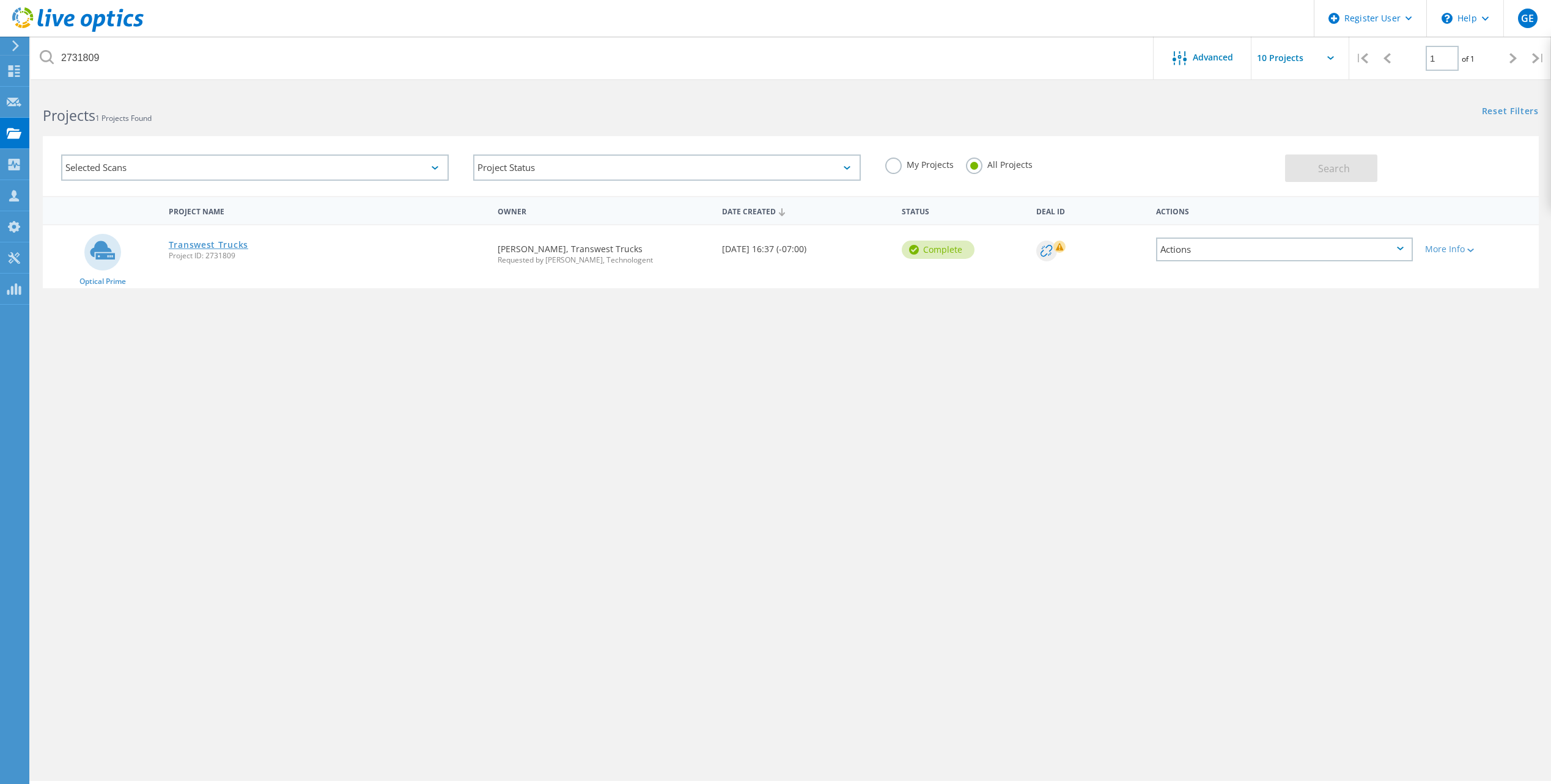
click at [236, 242] on link "Transwest Trucks" at bounding box center [208, 245] width 80 height 9
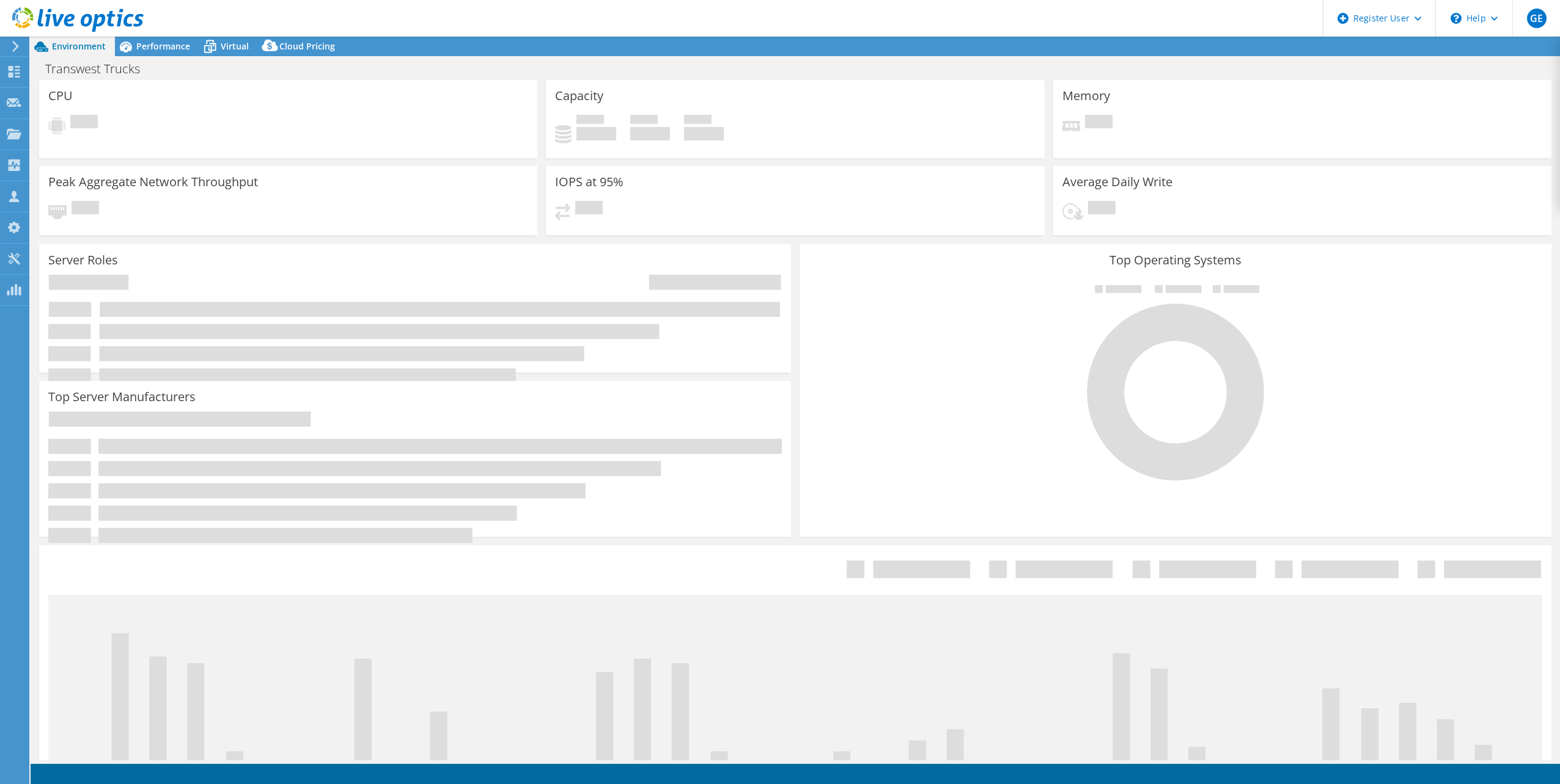
select select "USD"
select select "USWest"
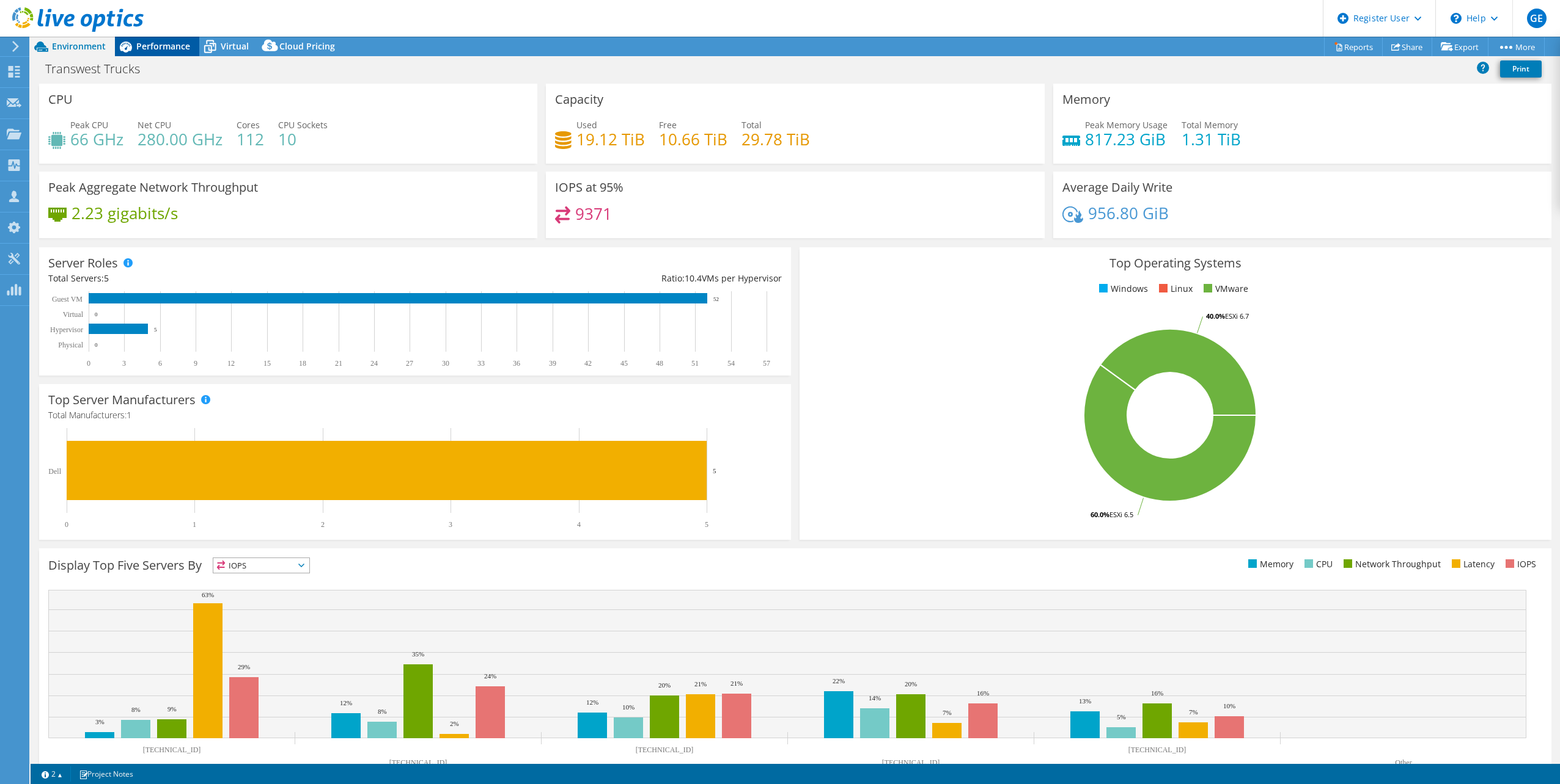
click at [171, 45] on span "Performance" at bounding box center [163, 46] width 54 height 12
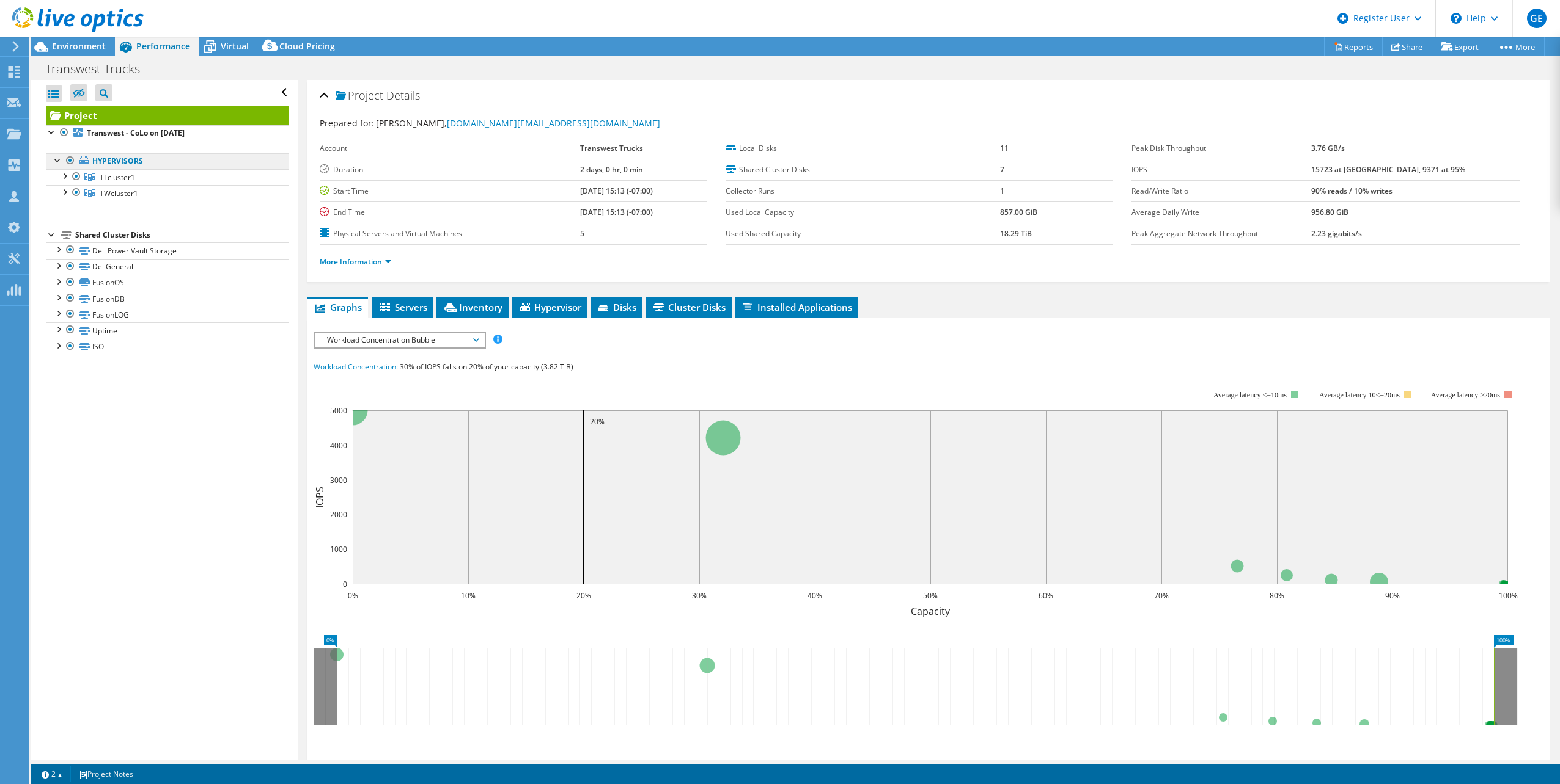
click at [102, 156] on link "Hypervisors" at bounding box center [167, 161] width 243 height 16
click at [131, 163] on link "Hypervisors" at bounding box center [167, 161] width 243 height 16
click at [127, 137] on b "Transwest - CoLo on [DATE]" at bounding box center [135, 132] width 98 height 11
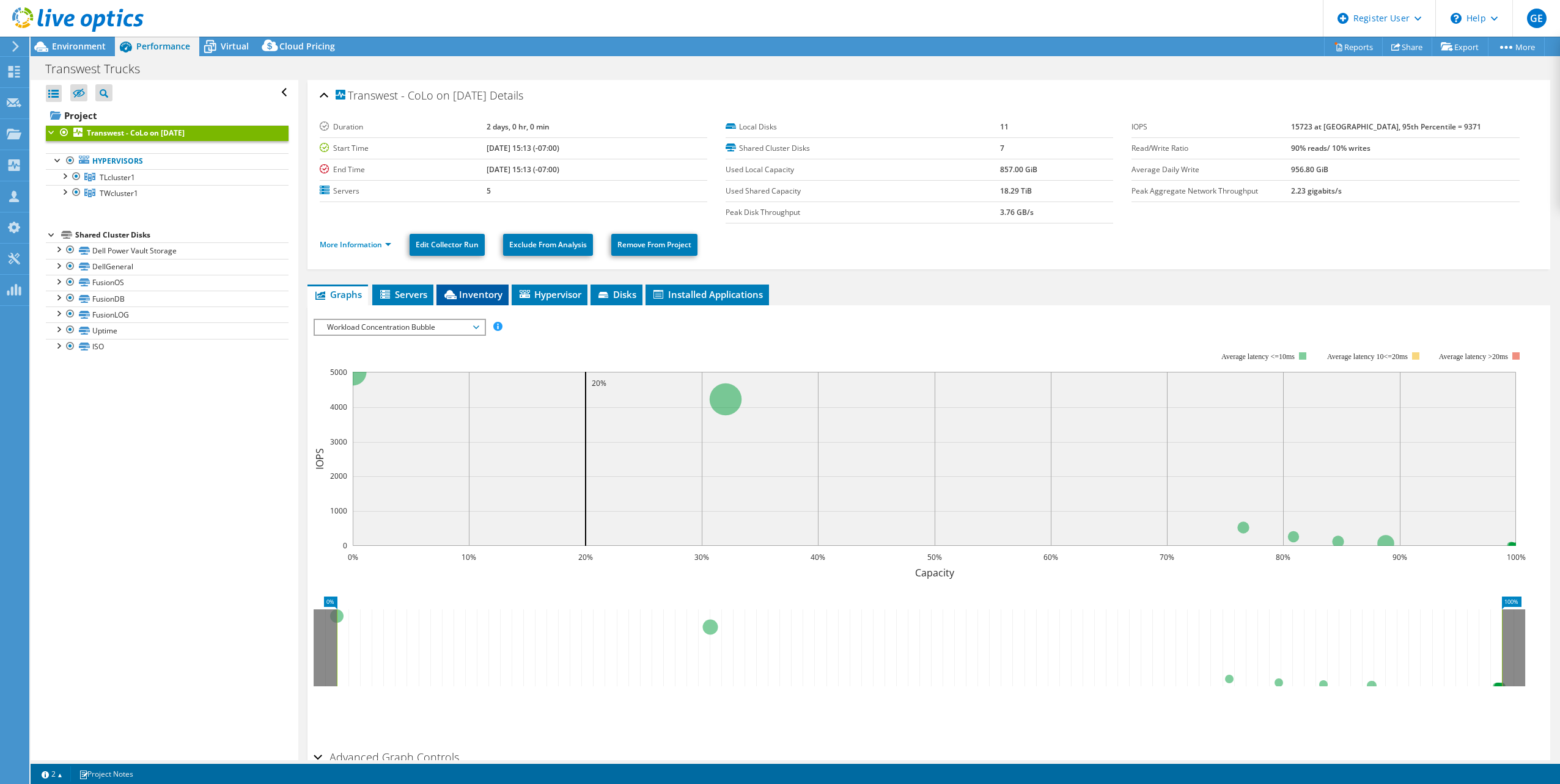
click at [465, 301] on li "Inventory" at bounding box center [472, 295] width 72 height 21
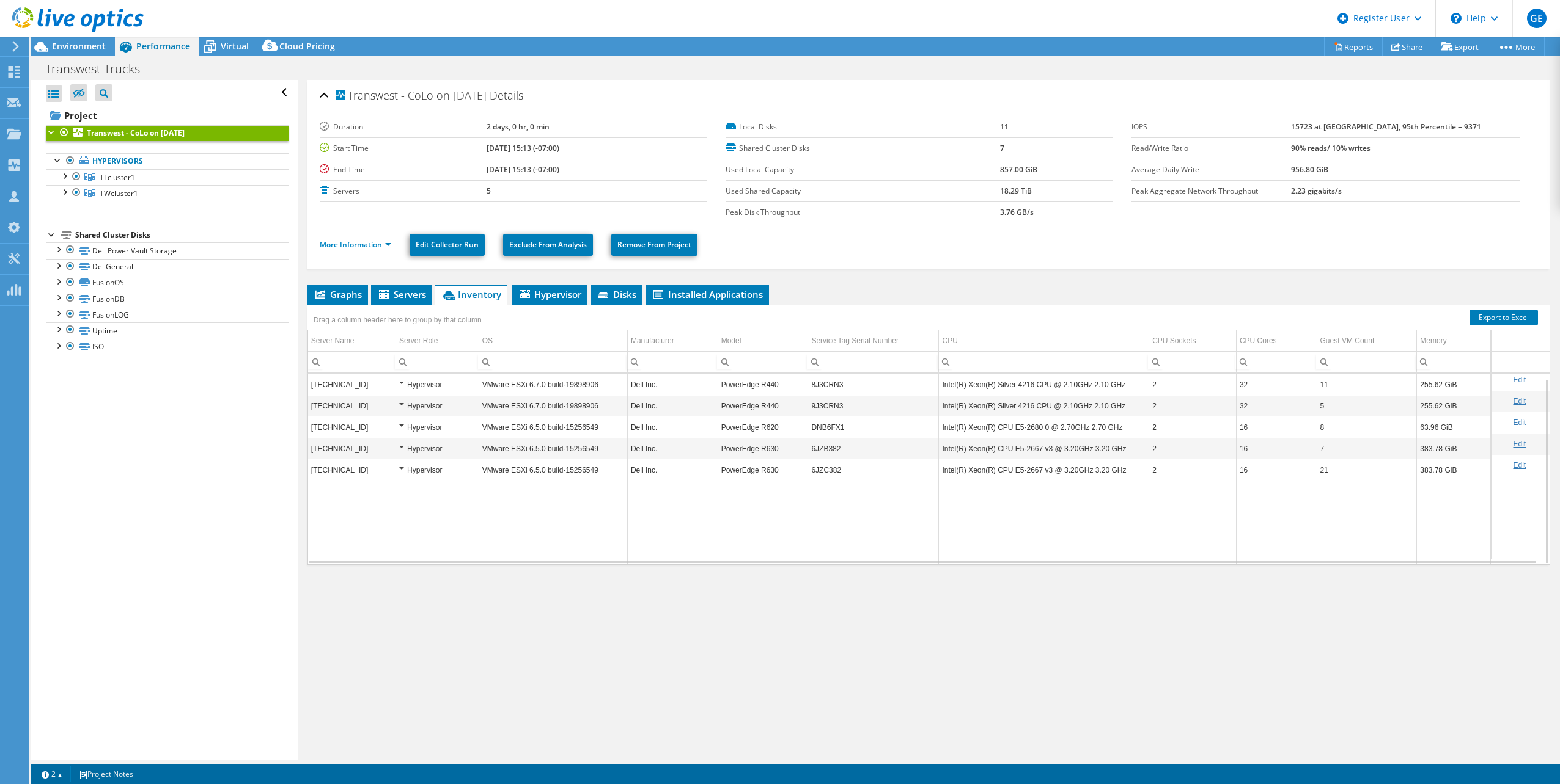
scroll to position [5, 0]
click at [96, 46] on span "Environment" at bounding box center [79, 46] width 54 height 12
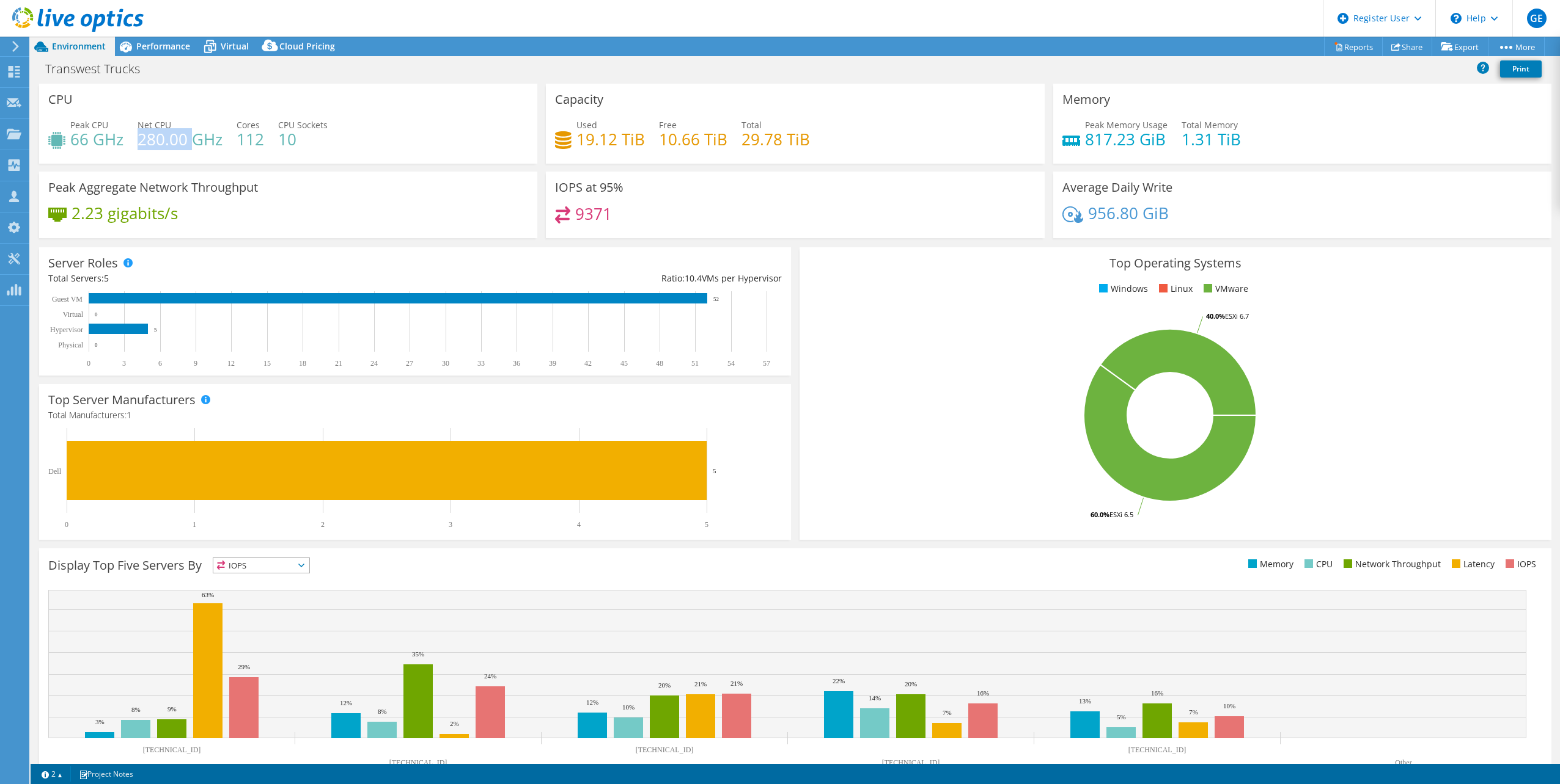
drag, startPoint x: 140, startPoint y: 142, endPoint x: 193, endPoint y: 143, distance: 53.0
click at [193, 143] on h4 "280.00 GHz" at bounding box center [180, 139] width 85 height 14
drag, startPoint x: 193, startPoint y: 143, endPoint x: 252, endPoint y: 171, distance: 65.3
click at [252, 171] on div "CPU Peak CPU 66 GHz Net CPU 280.00 GHz Cores 112 CPU Sockets 10" at bounding box center [288, 127] width 507 height 88
drag, startPoint x: 240, startPoint y: 145, endPoint x: 265, endPoint y: 145, distance: 25.0
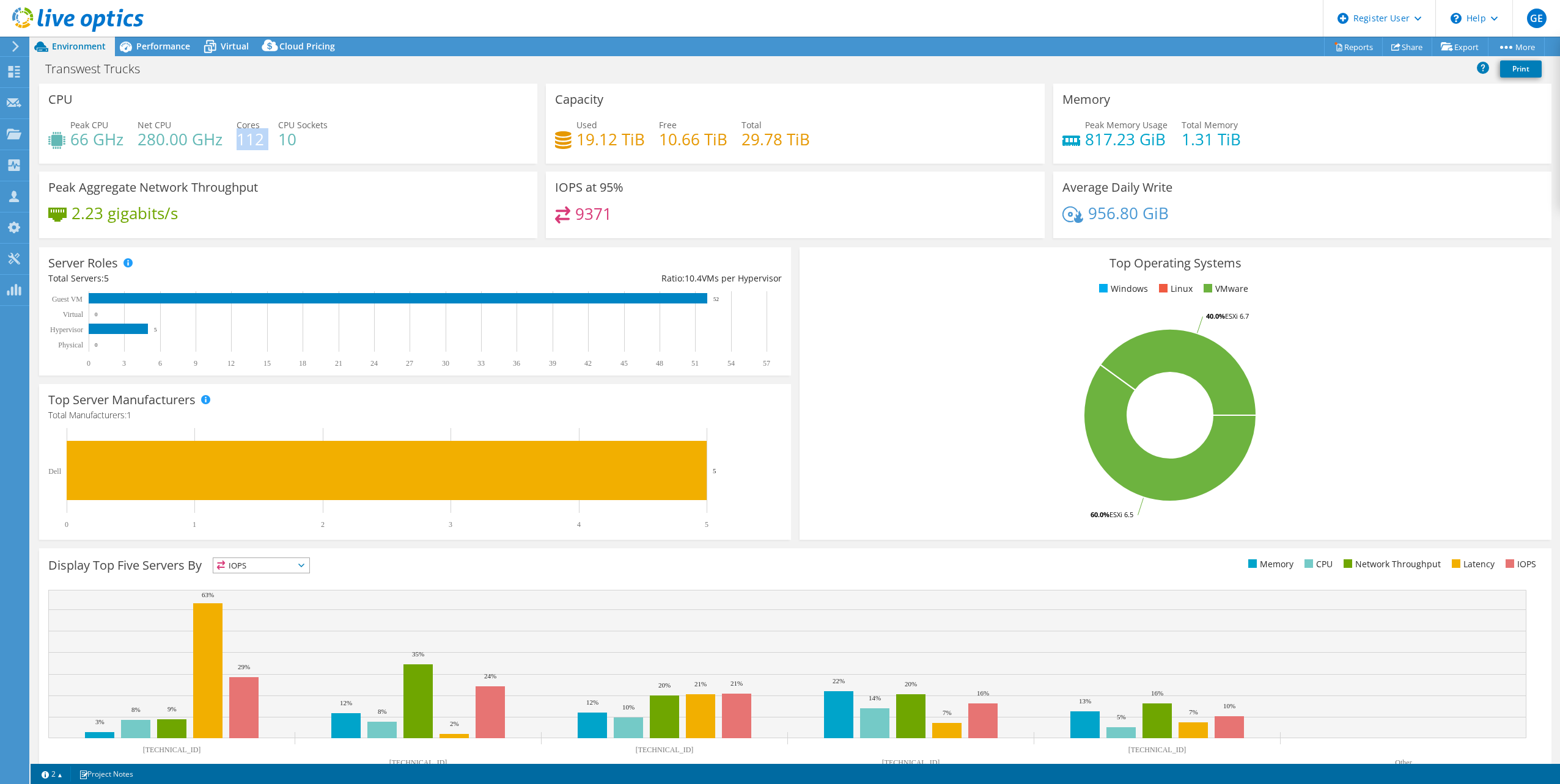
click at [265, 145] on div "Peak CPU 66 GHz Net CPU 280.00 GHz Cores 112 CPU Sockets 10" at bounding box center [288, 138] width 480 height 39
